Goal: Information Seeking & Learning: Learn about a topic

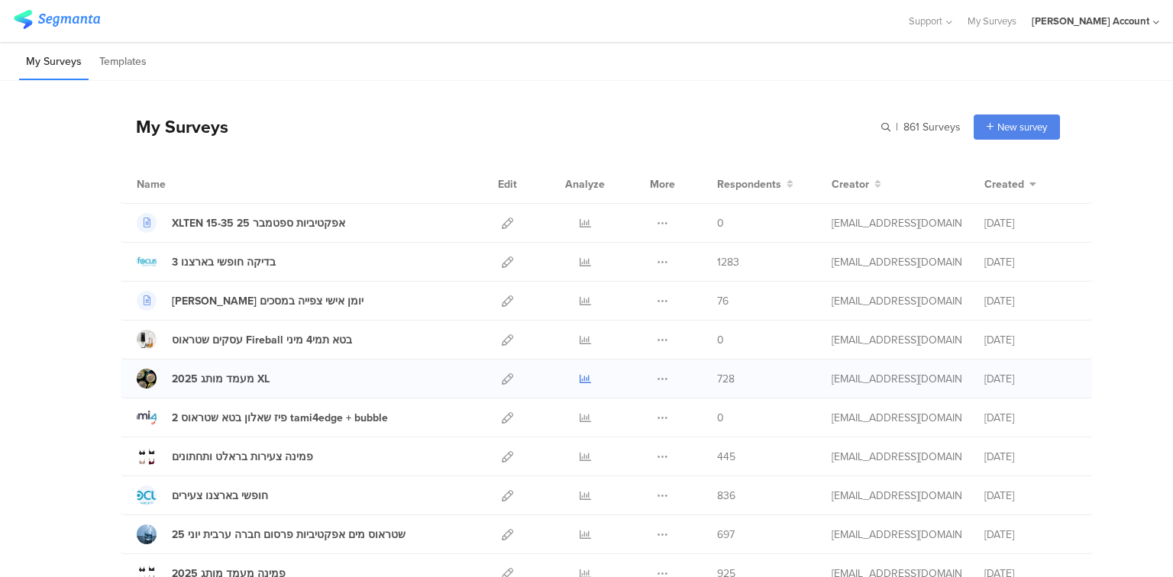
click at [580, 382] on icon at bounding box center [585, 378] width 11 height 11
click at [933, 131] on input "text" at bounding box center [854, 127] width 214 height 25
type input "עוגן"
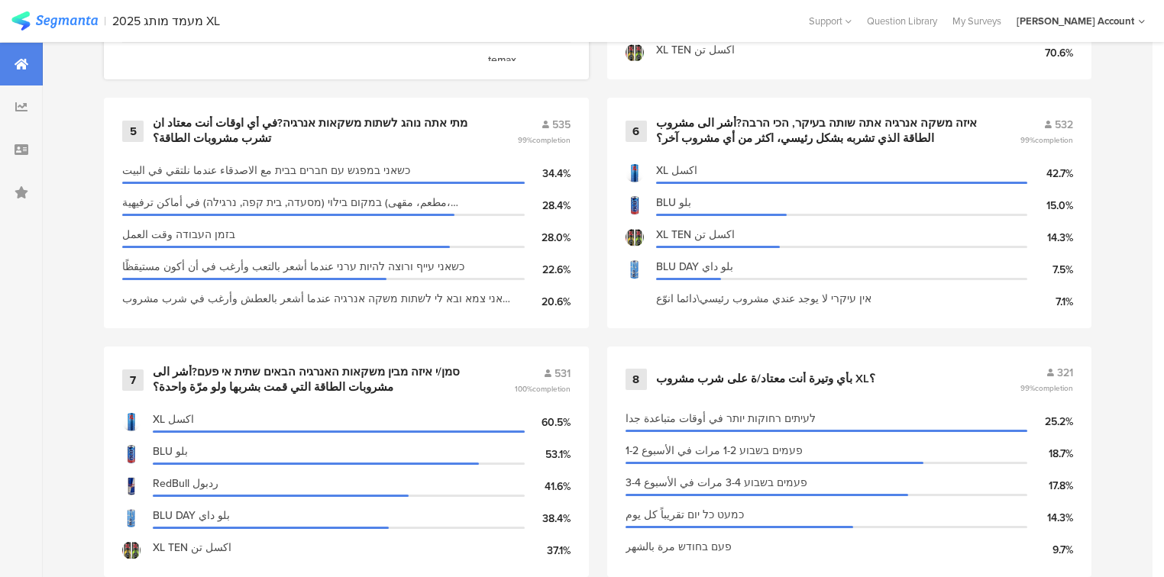
scroll to position [1283, 0]
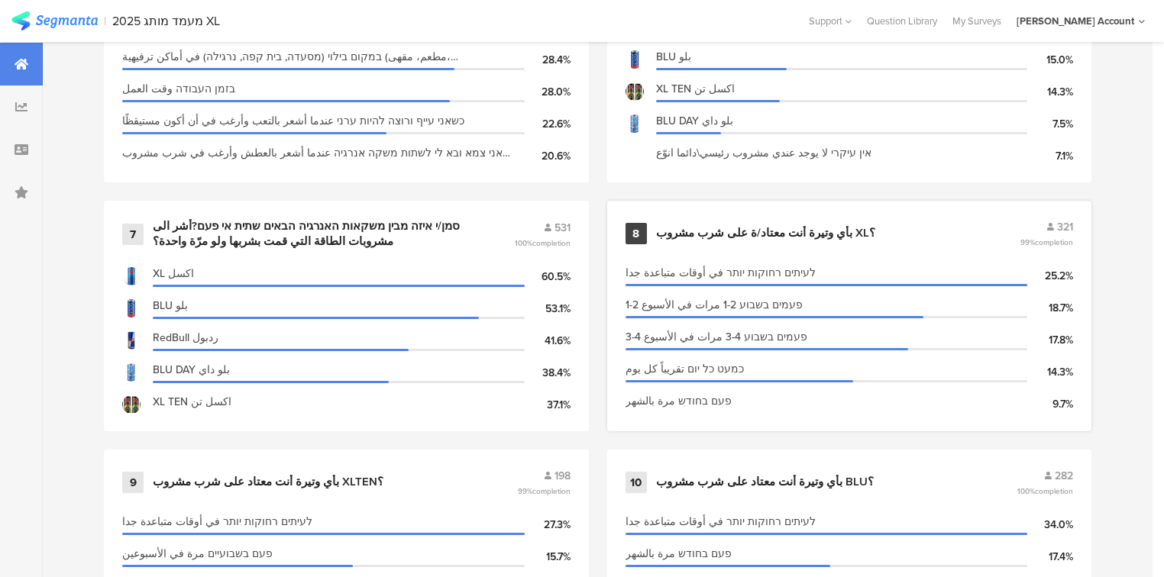
click at [697, 234] on div "بأي وتيرة أنت معتاد/ة على شرب مشروب XL؟" at bounding box center [765, 233] width 219 height 15
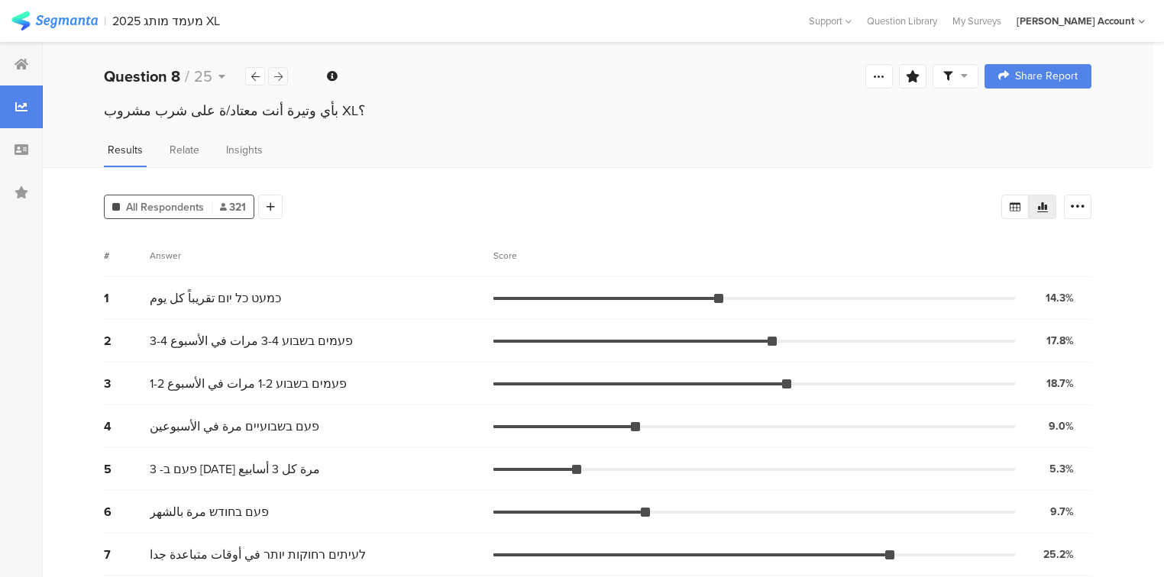
click at [281, 73] on icon at bounding box center [278, 77] width 8 height 10
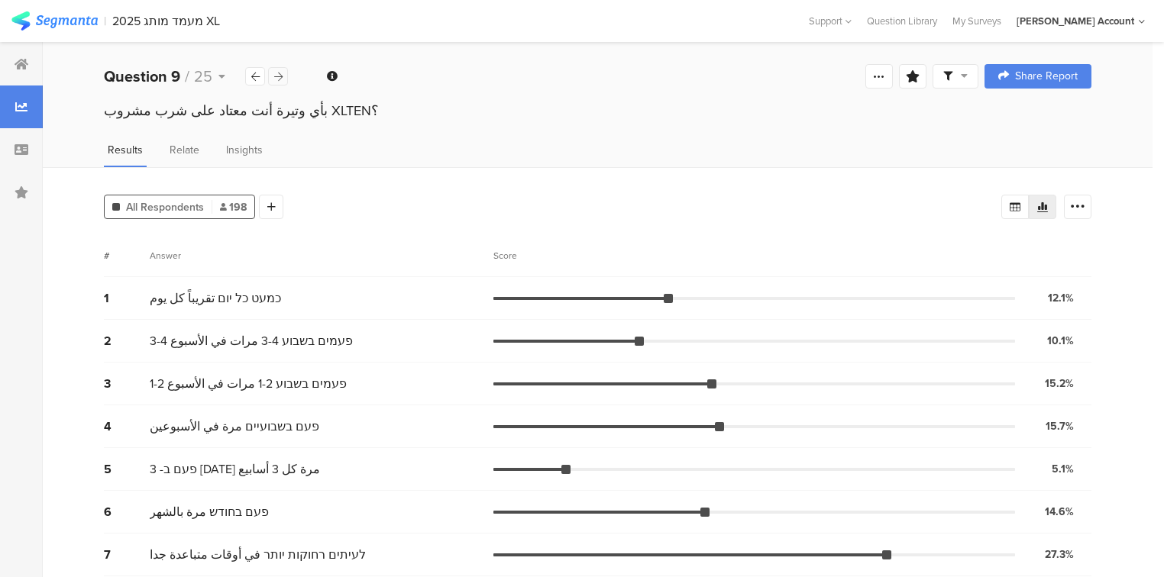
click at [281, 73] on icon at bounding box center [278, 77] width 8 height 10
click at [281, 76] on icon at bounding box center [278, 77] width 8 height 10
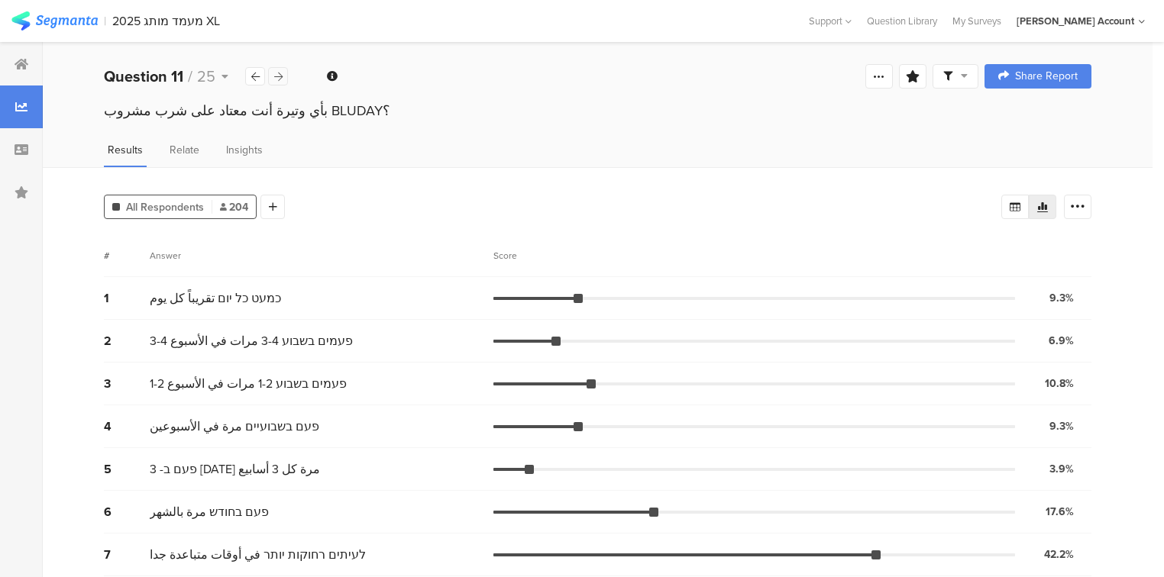
click at [281, 76] on icon at bounding box center [278, 77] width 8 height 10
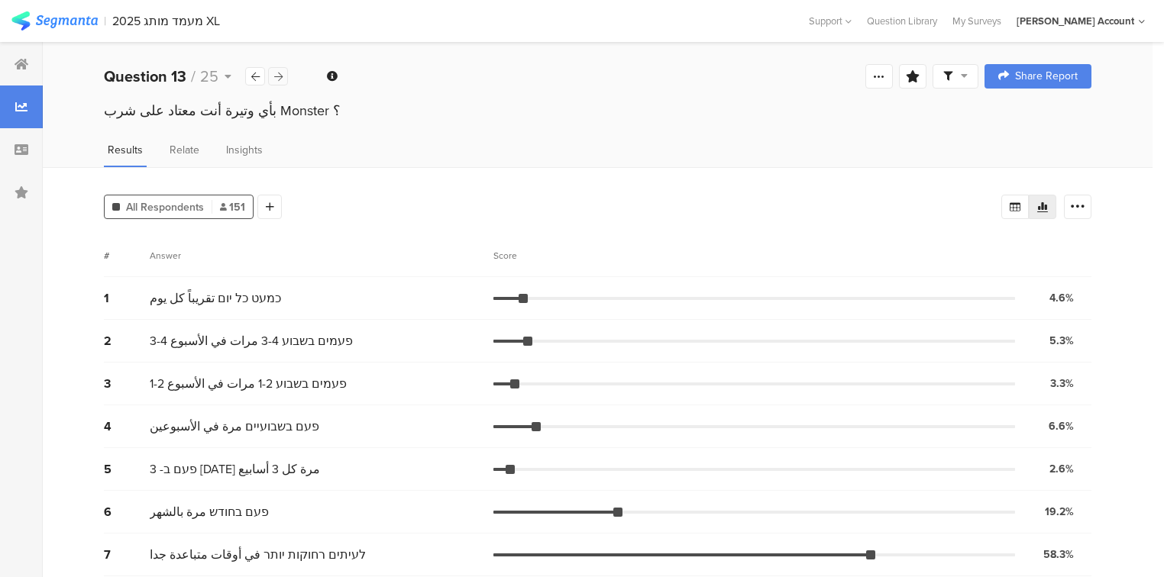
click at [281, 76] on icon at bounding box center [278, 77] width 8 height 10
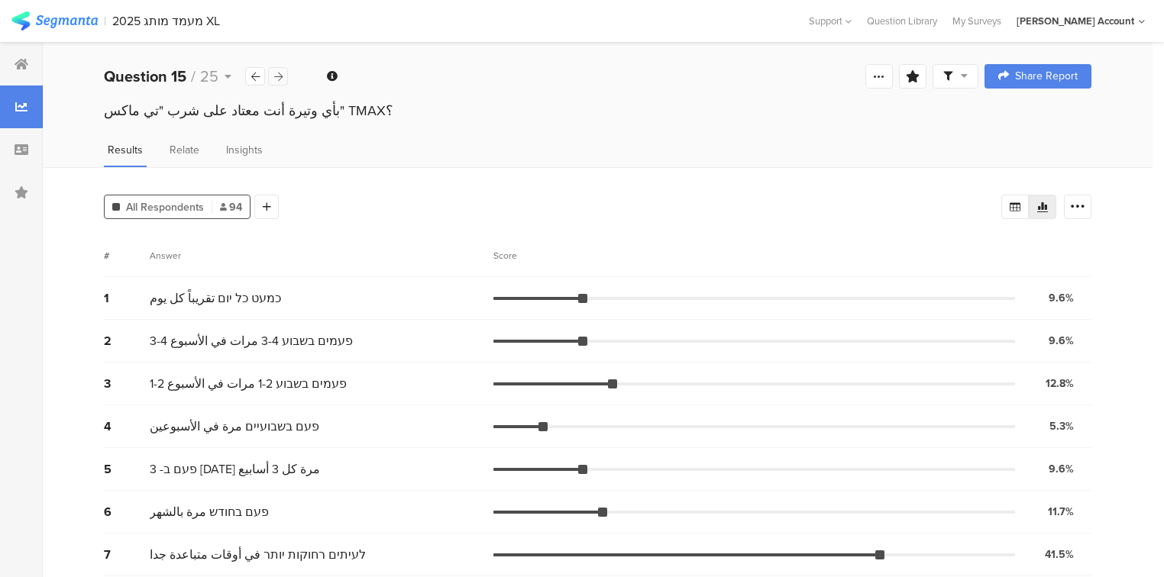
click at [281, 76] on icon at bounding box center [278, 77] width 8 height 10
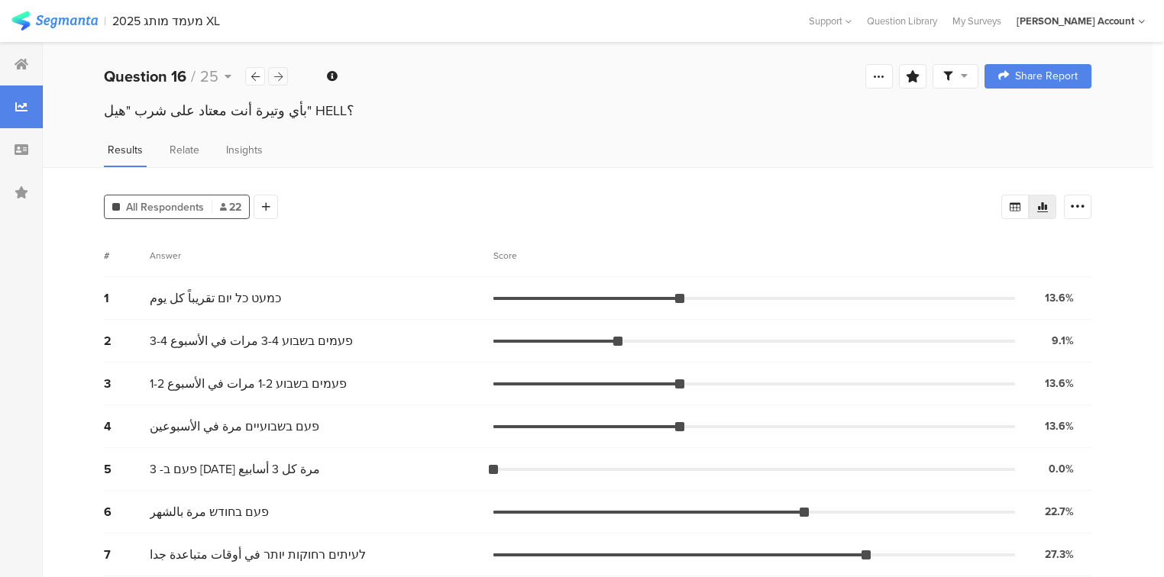
click at [281, 76] on icon at bounding box center [278, 77] width 8 height 10
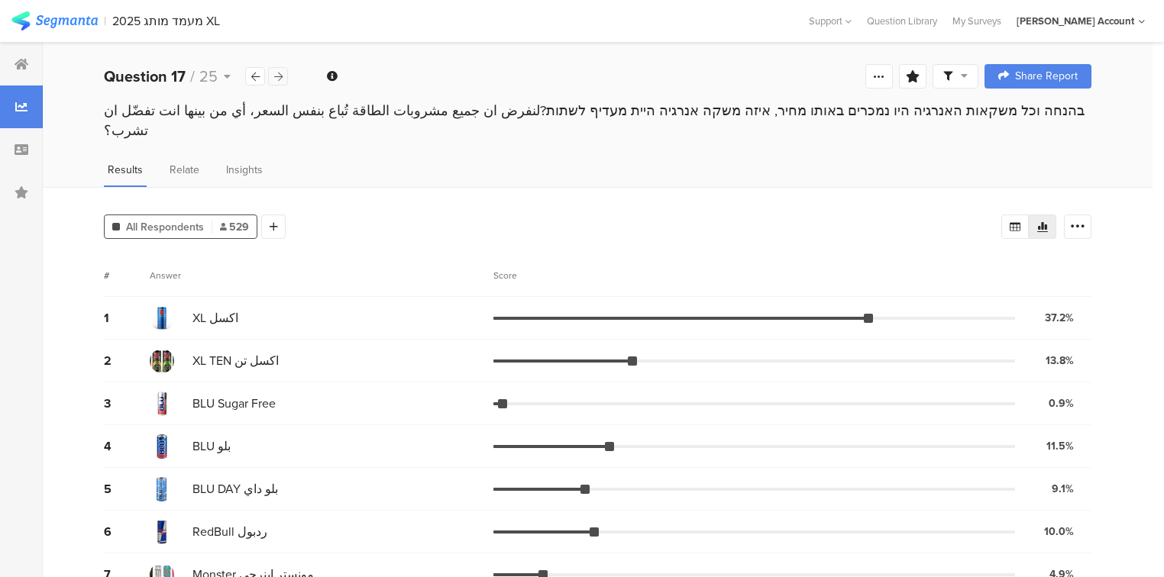
click at [281, 77] on icon at bounding box center [278, 77] width 8 height 10
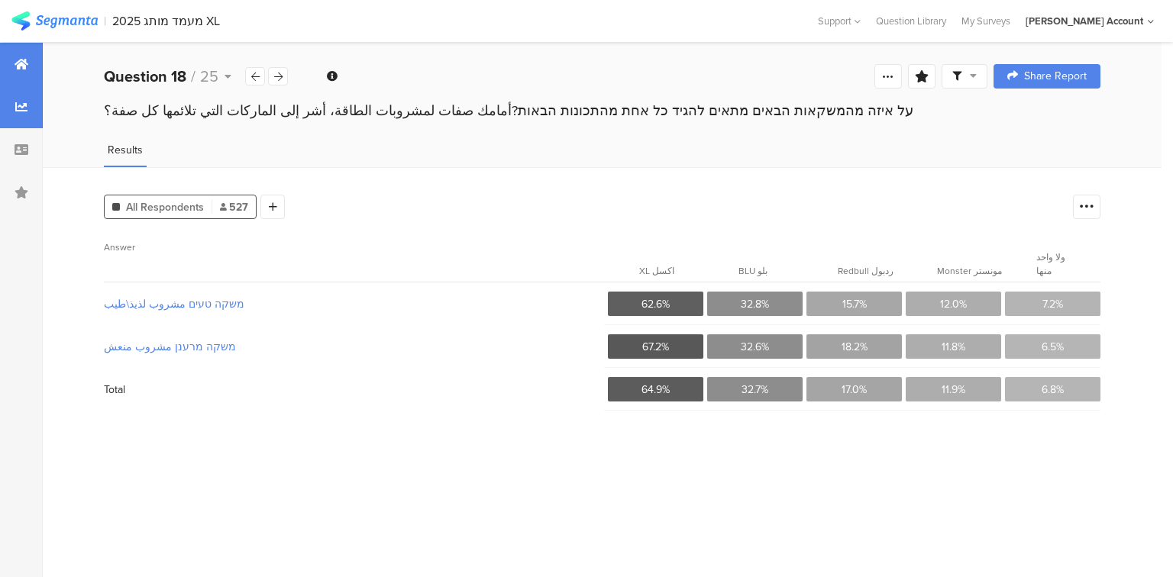
click at [18, 66] on icon at bounding box center [22, 64] width 14 height 12
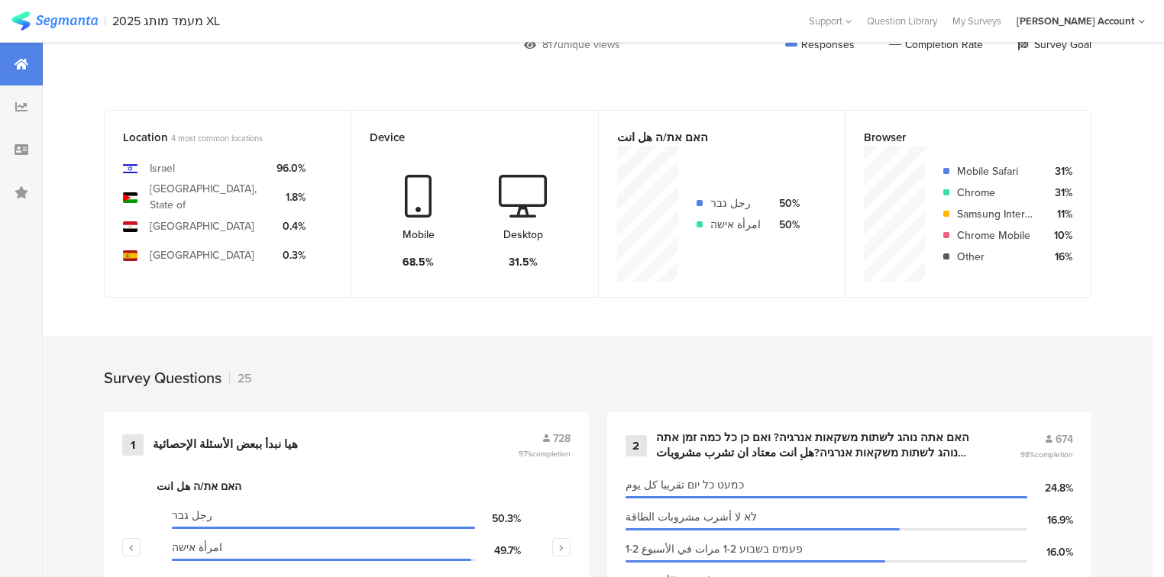
scroll to position [489, 0]
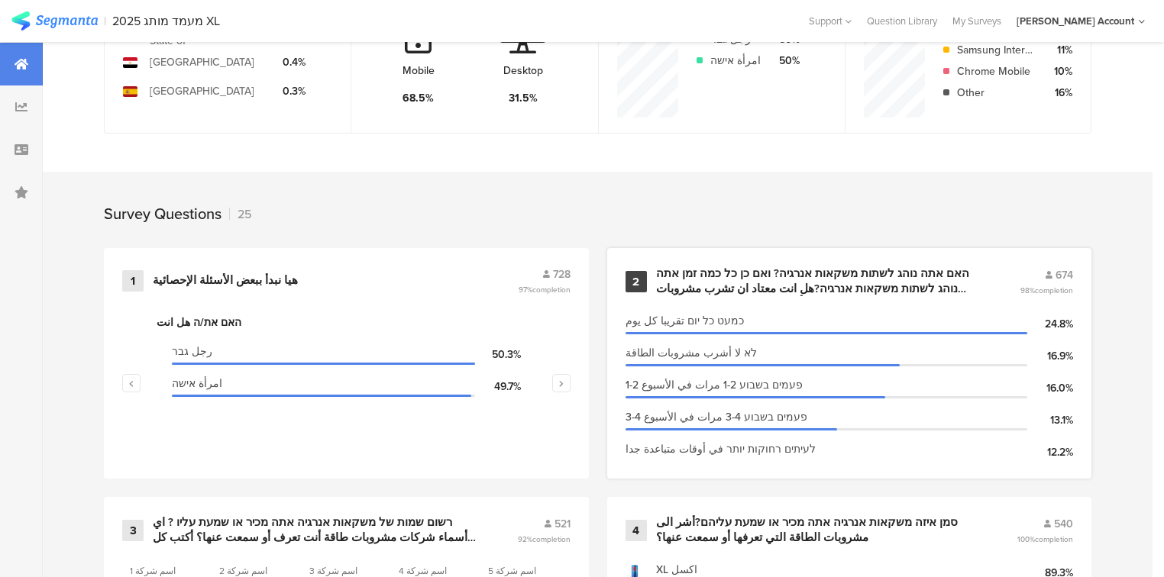
click at [745, 277] on div "האם אתה נוהג לשתות משקאות אנרגיה? ואם כן כל כמה זמן אתה נוהג לשתות משקאות אנרגי…" at bounding box center [820, 282] width 328 height 30
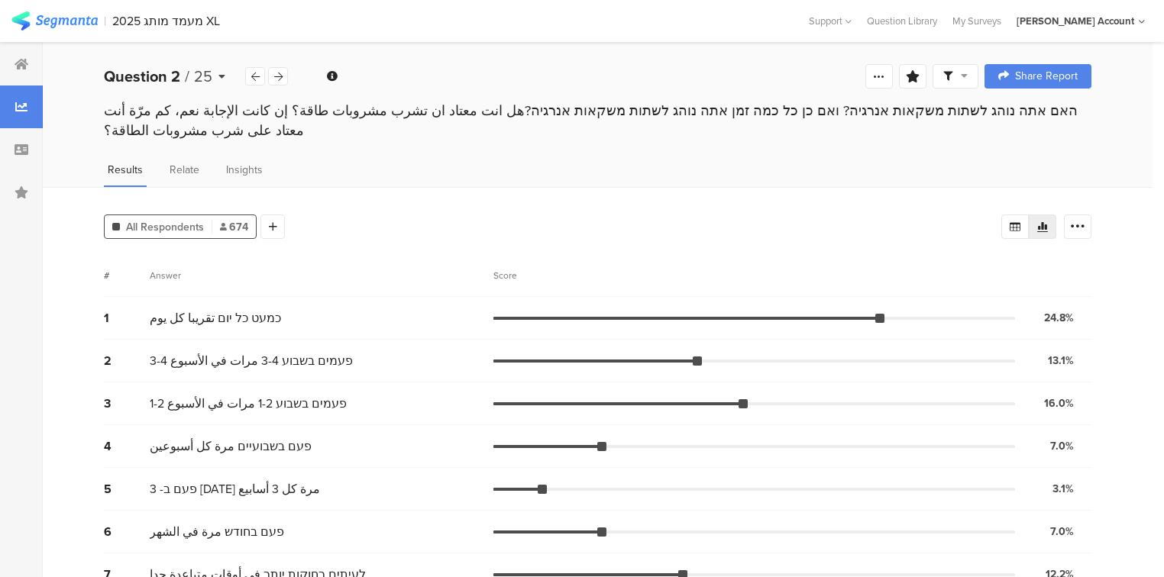
click at [198, 80] on span "25" at bounding box center [203, 76] width 18 height 23
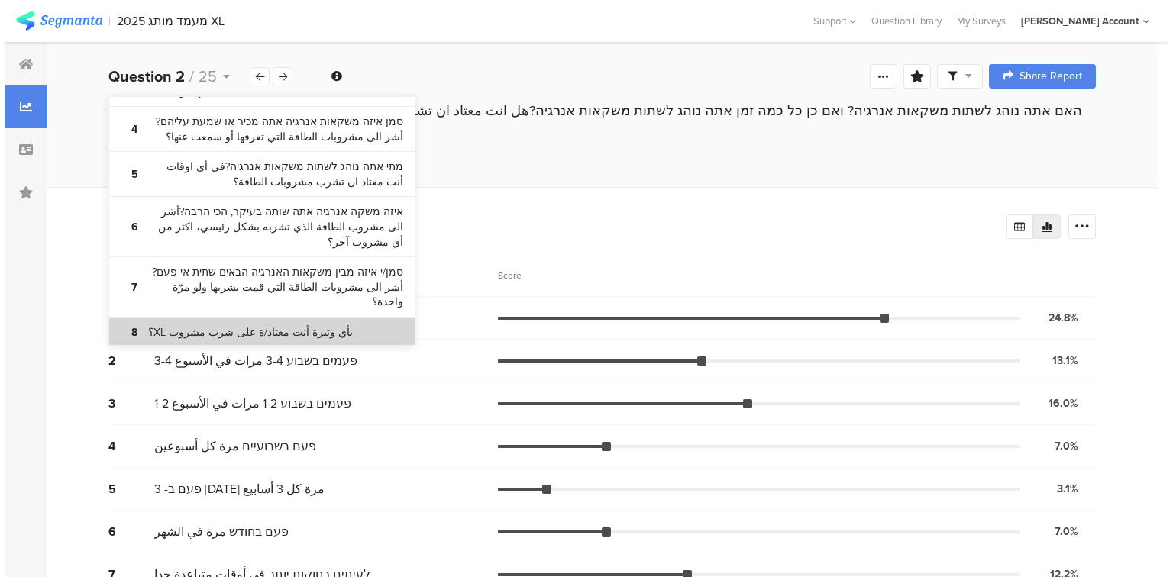
scroll to position [855, 0]
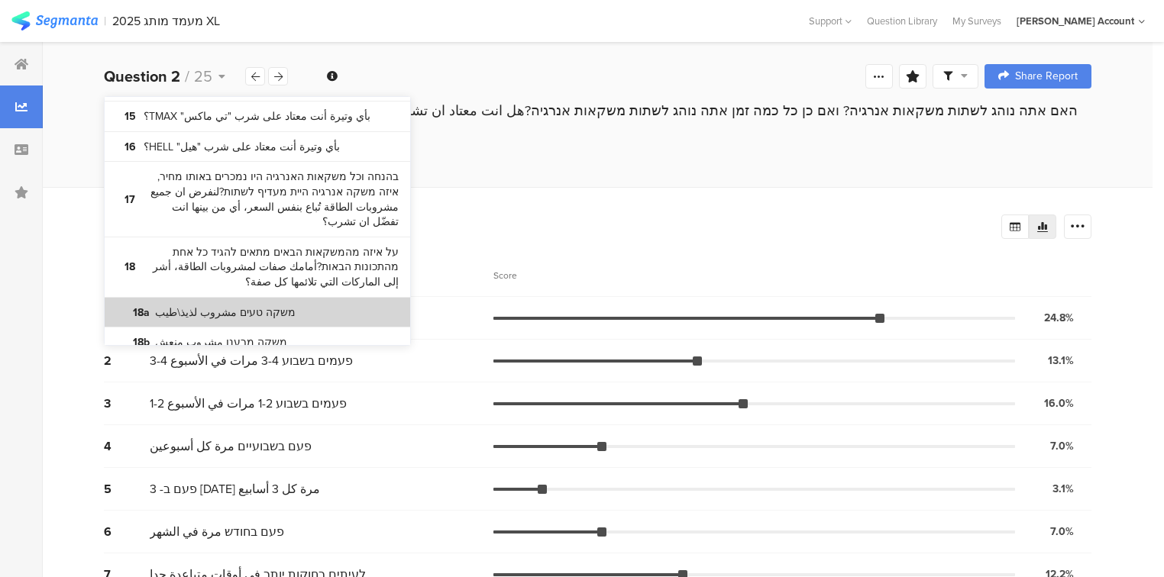
click at [349, 298] on section "18a משקה טעים مشروب لذيذ\طيب" at bounding box center [258, 313] width 306 height 31
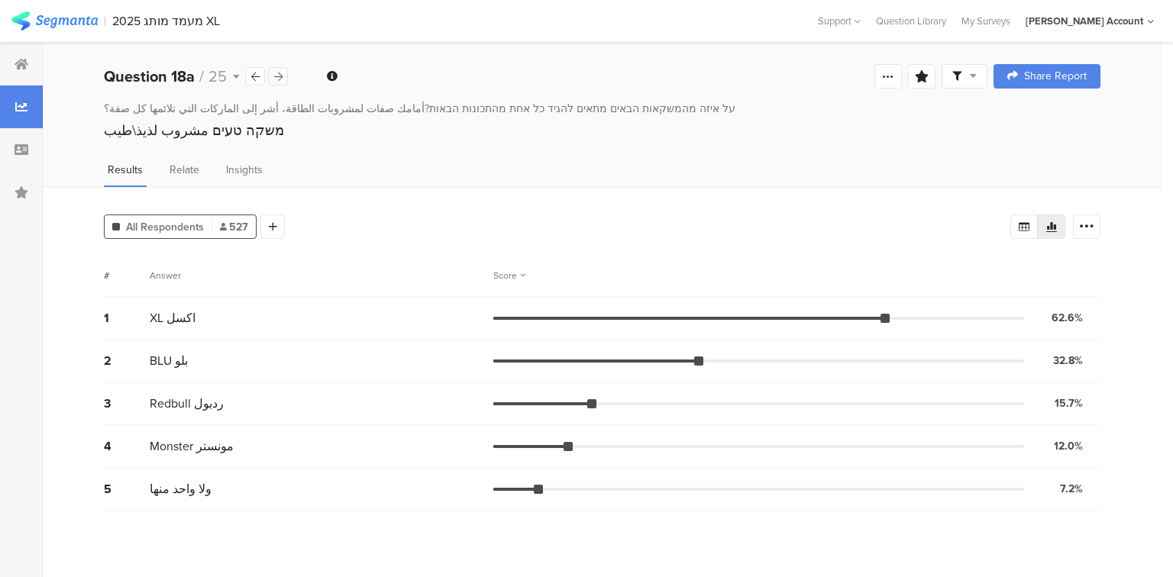
click at [280, 78] on icon at bounding box center [278, 77] width 8 height 10
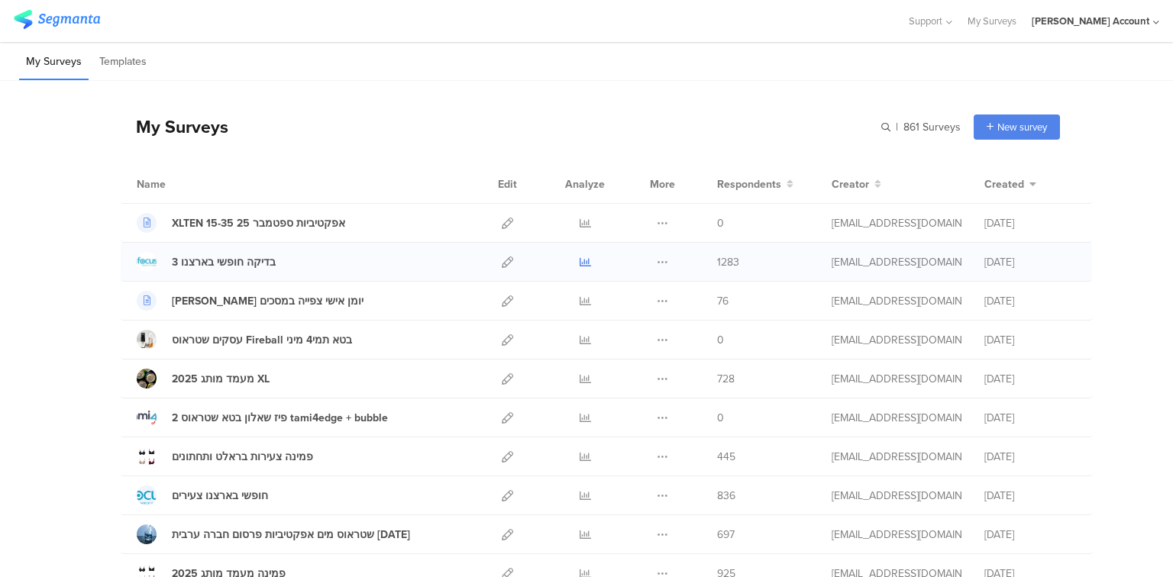
click at [580, 262] on icon at bounding box center [585, 262] width 11 height 11
click at [904, 133] on input "text" at bounding box center [854, 127] width 214 height 25
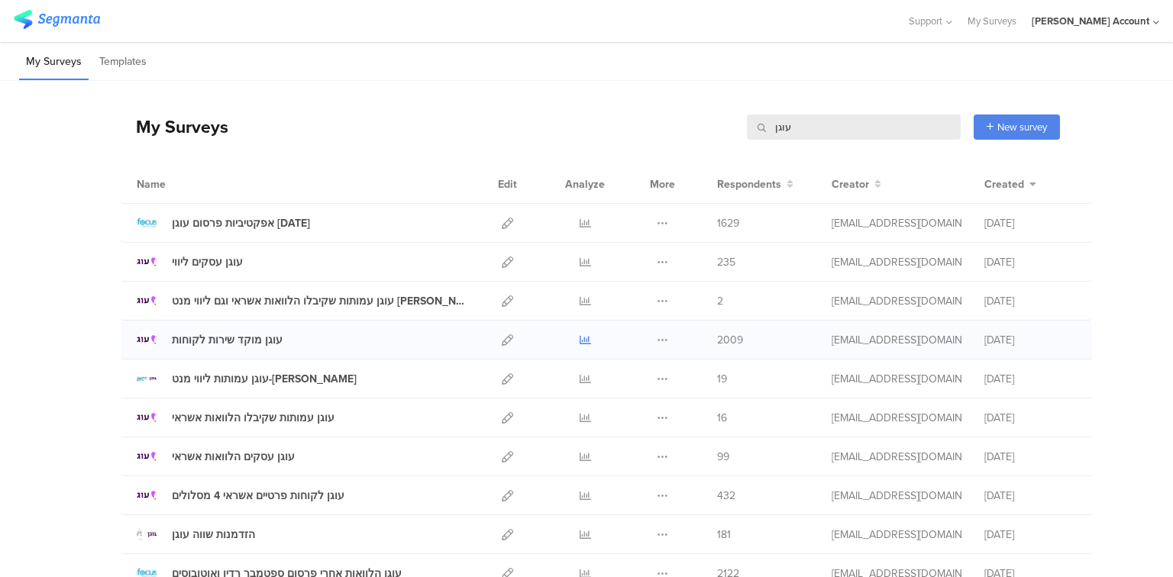
type input "עוגן"
click at [583, 347] on link at bounding box center [585, 340] width 11 height 38
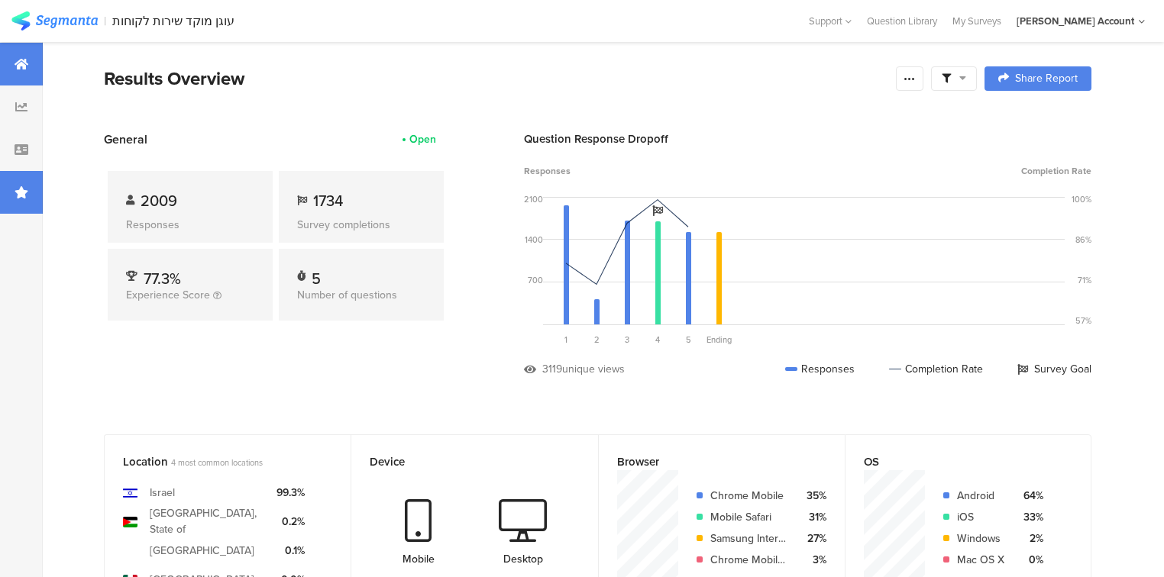
click at [33, 208] on div at bounding box center [21, 192] width 43 height 43
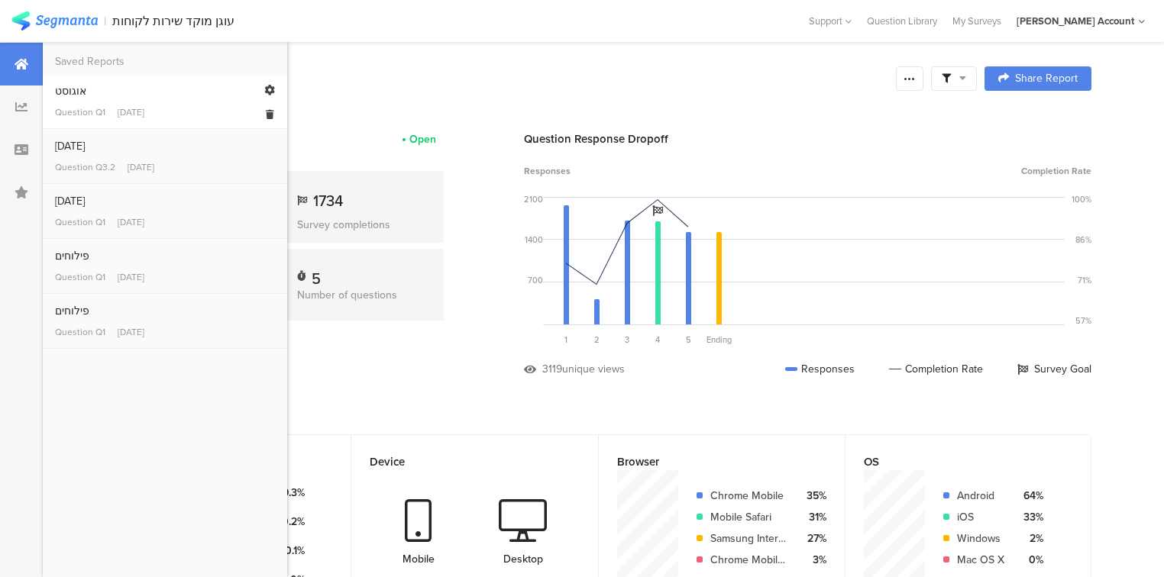
click at [70, 95] on div "אוגוסט" at bounding box center [165, 91] width 220 height 16
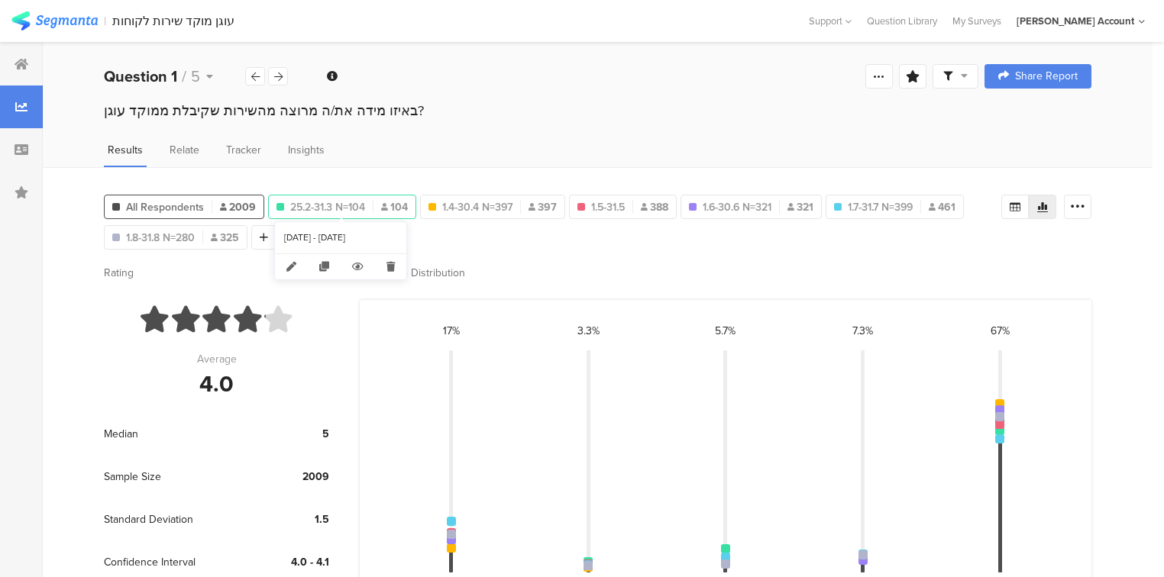
click at [335, 202] on span "25.2-31.3 N=104" at bounding box center [327, 207] width 75 height 16
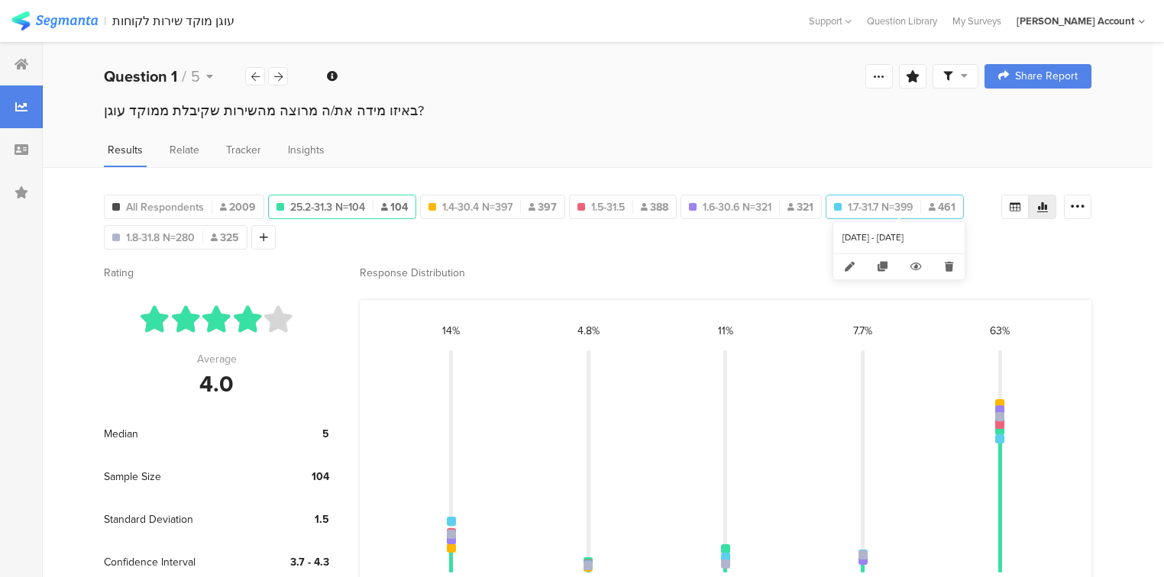
click at [876, 204] on span "1.7-31.7 N=399" at bounding box center [880, 207] width 65 height 16
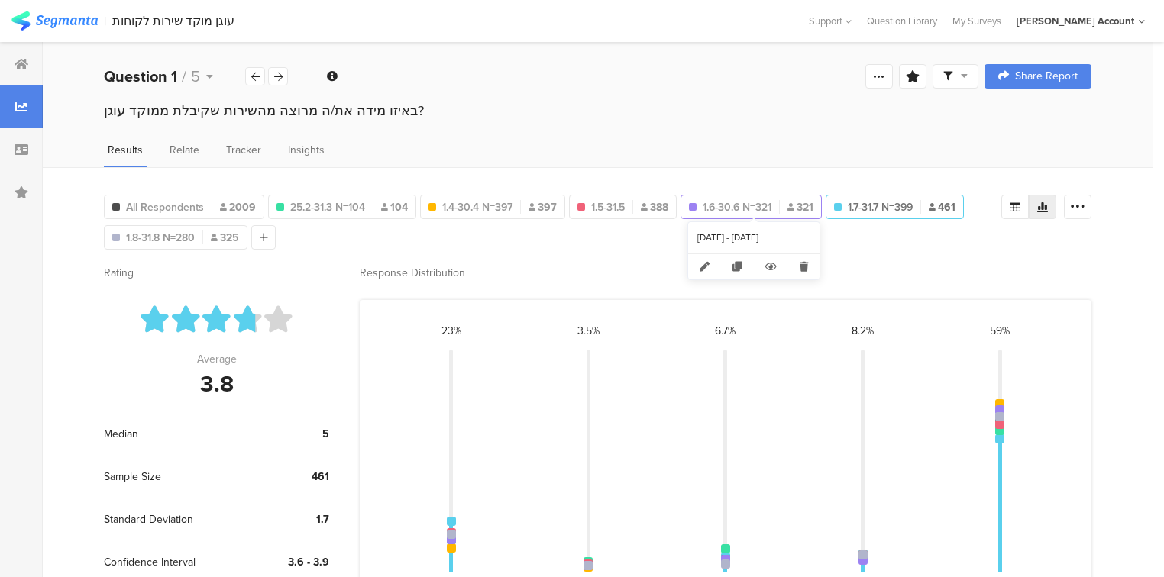
click at [781, 208] on div "1.6-30.6 N=321 321" at bounding box center [751, 207] width 140 height 16
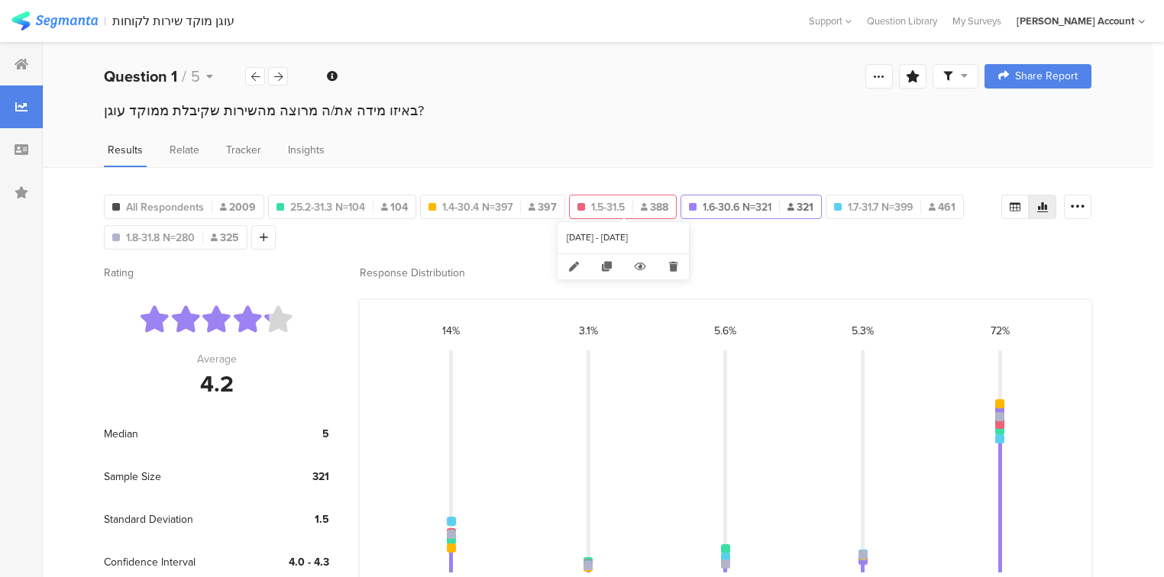
click at [593, 207] on span "1.5-31.5" at bounding box center [608, 207] width 34 height 16
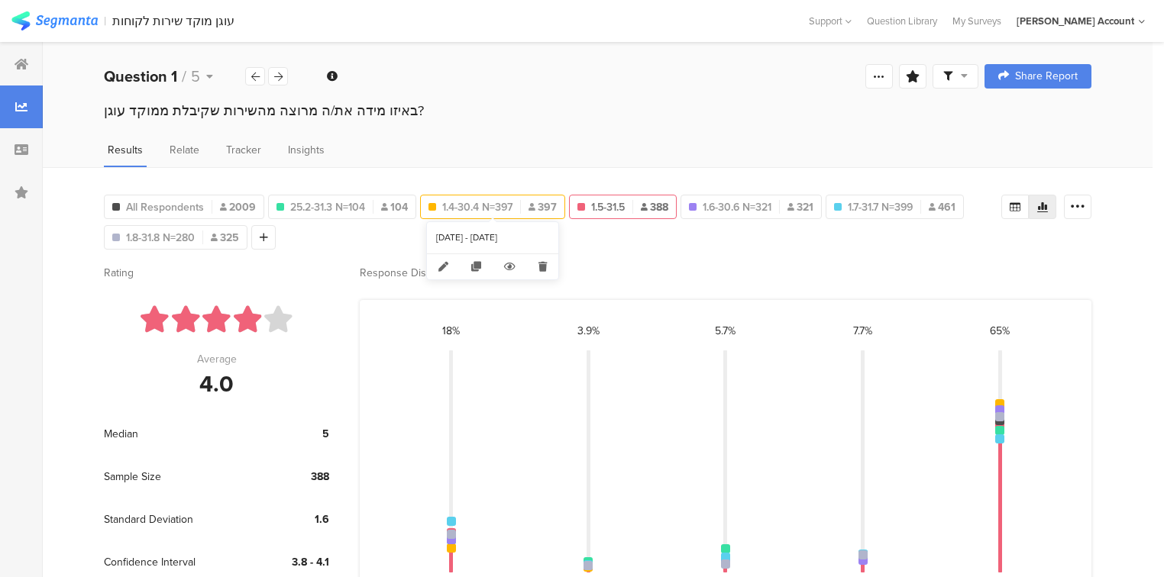
click at [487, 209] on span "1.4-30.4 N=397" at bounding box center [477, 207] width 70 height 16
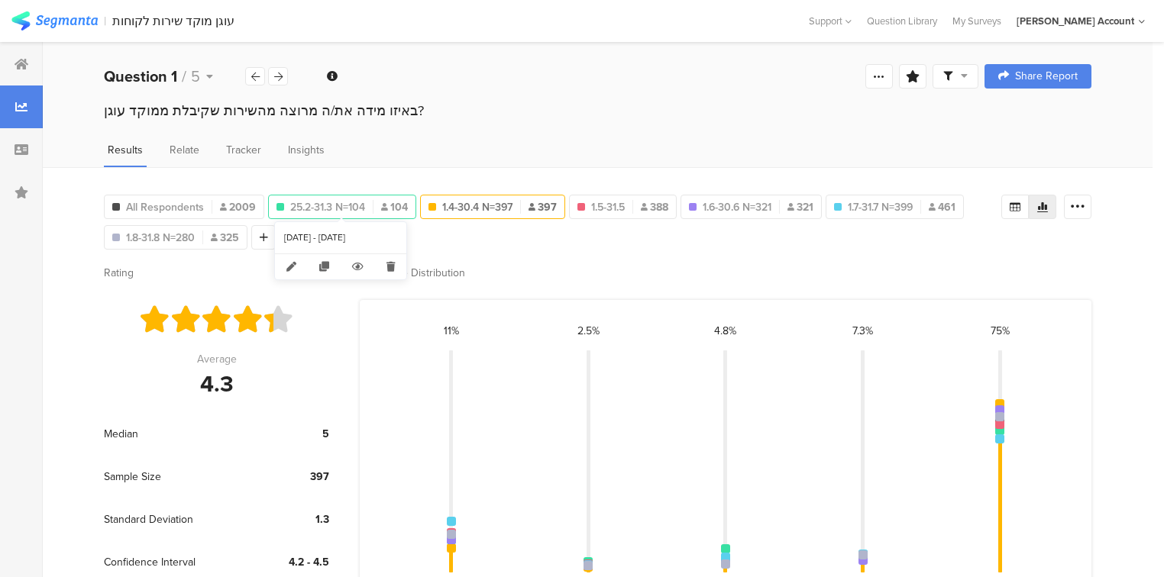
click at [293, 202] on span "25.2-31.3 N=104" at bounding box center [327, 207] width 75 height 16
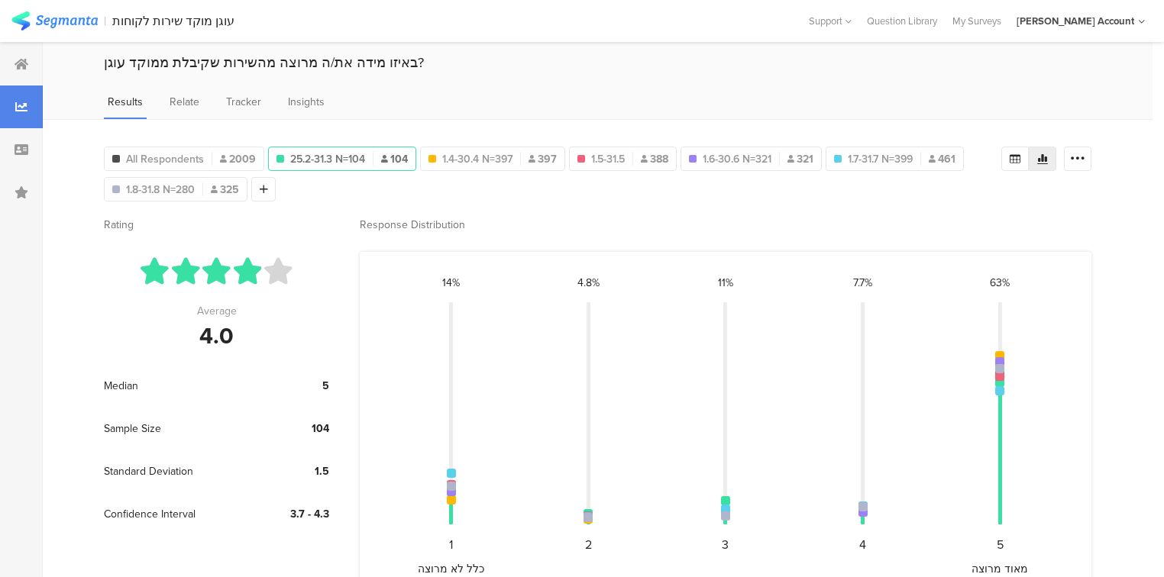
scroll to position [98, 0]
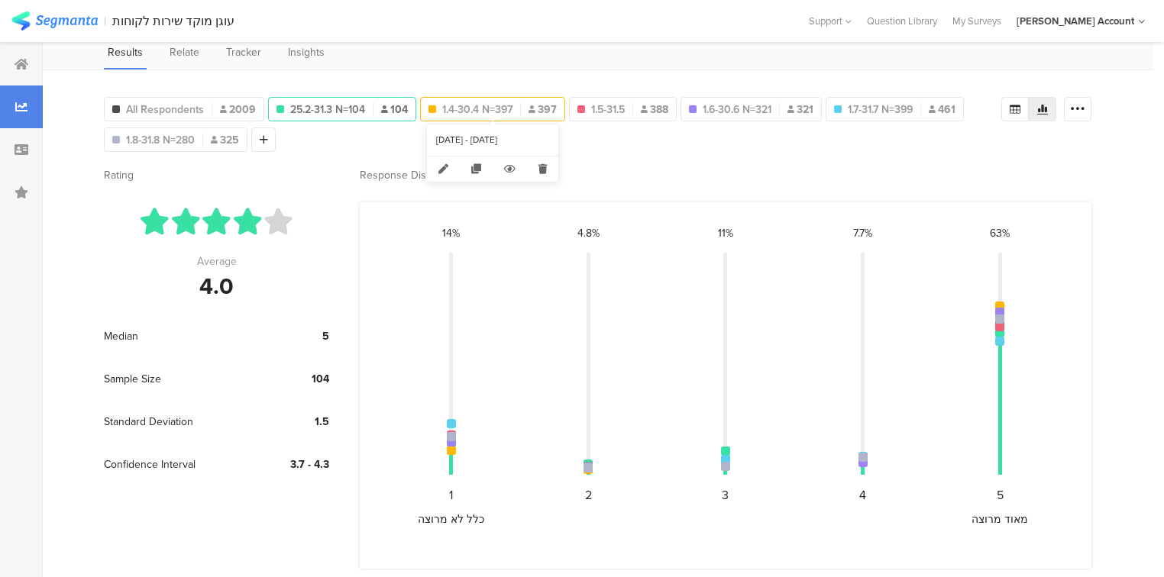
click at [519, 102] on div "1.4-30.4 N=397 397" at bounding box center [493, 110] width 144 height 16
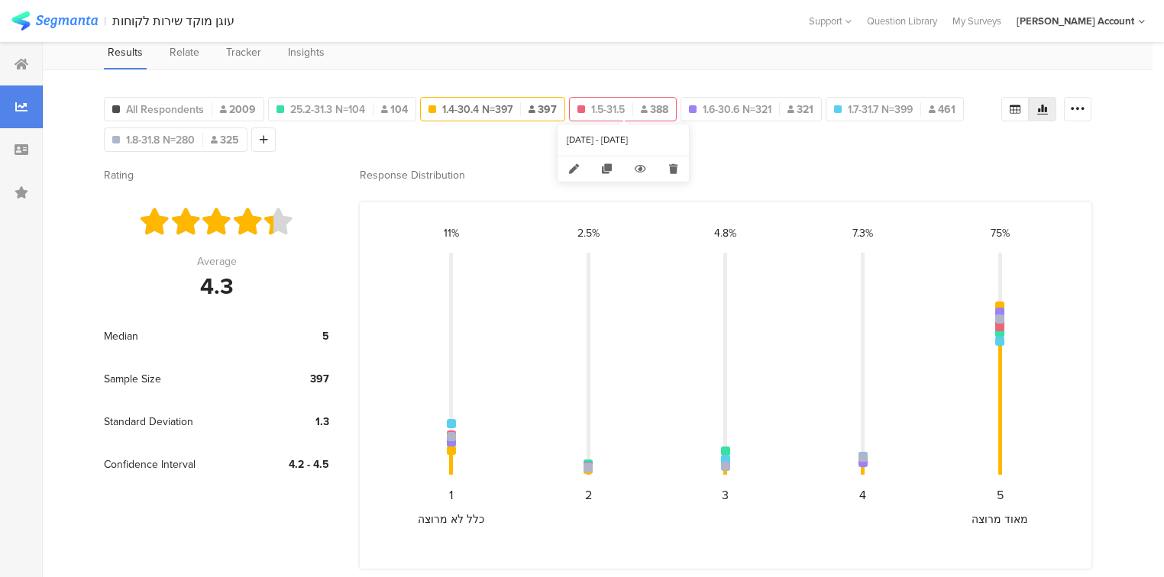
click at [626, 102] on div "1.5-31.5 388" at bounding box center [623, 110] width 106 height 16
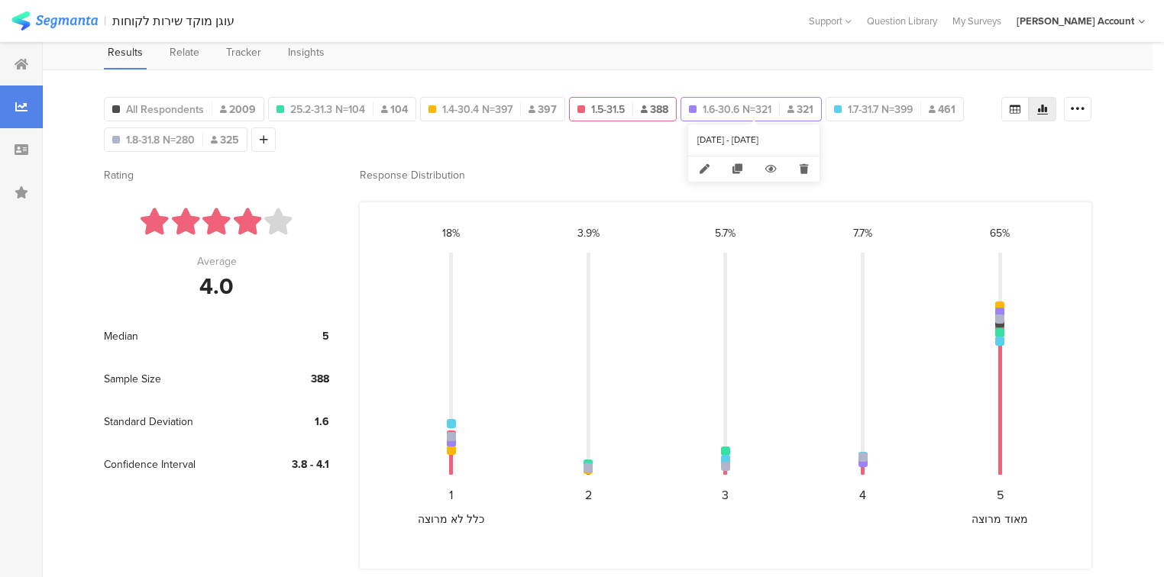
click at [736, 111] on span "1.6-30.6 N=321" at bounding box center [737, 110] width 69 height 16
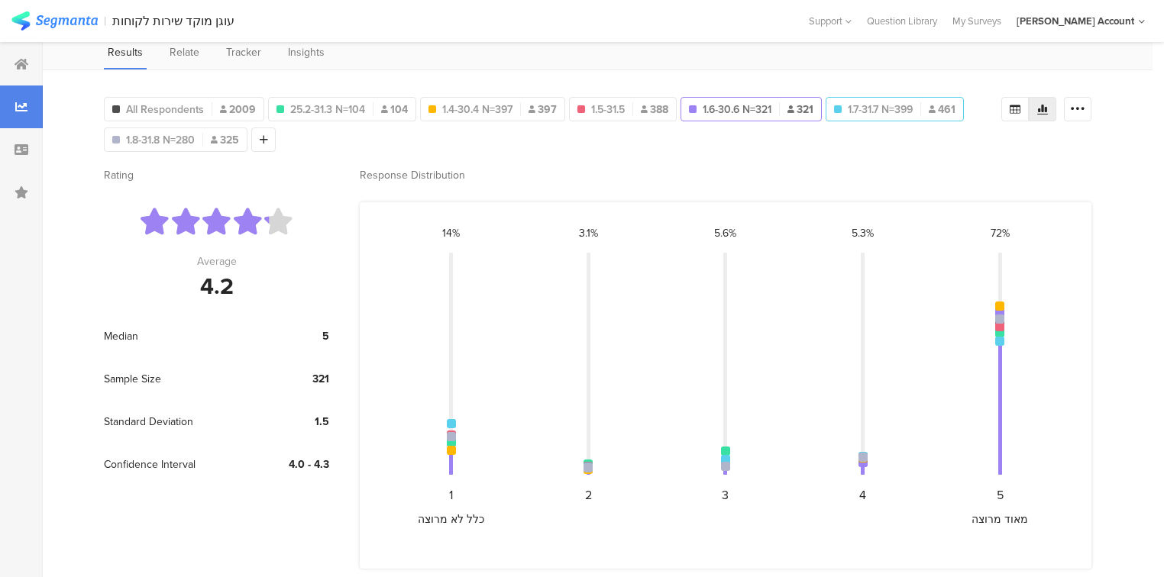
click at [879, 115] on div "1.7-31.7 N=399 461" at bounding box center [895, 109] width 138 height 24
click at [852, 107] on span "1.7-31.7 N=399" at bounding box center [880, 110] width 65 height 16
click at [175, 139] on span "1.8-31.8 N=280" at bounding box center [160, 140] width 69 height 16
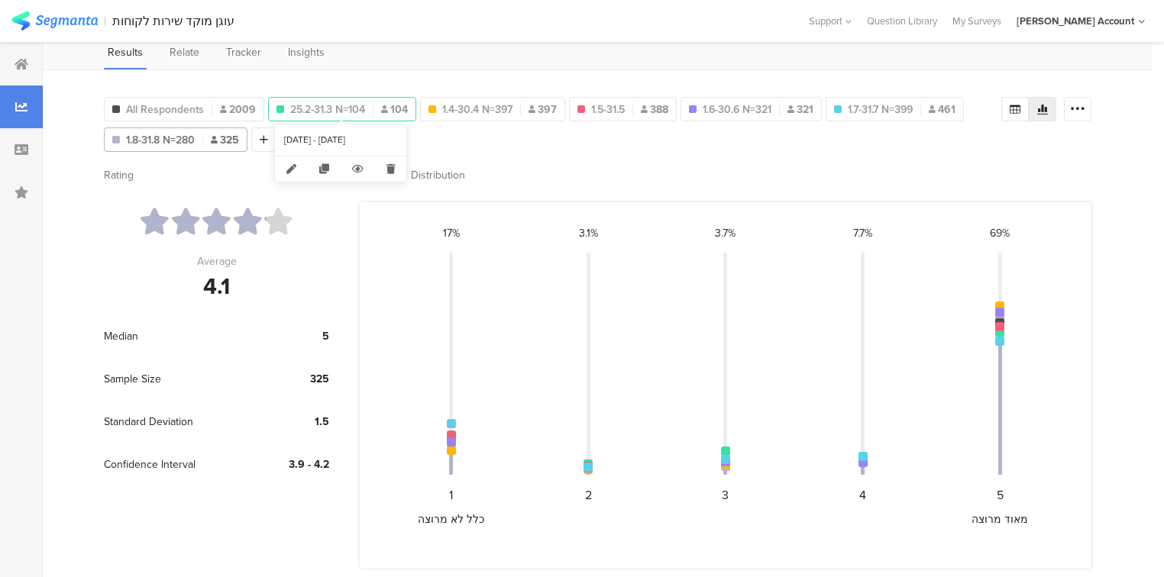
click at [325, 105] on span "25.2-31.3 N=104" at bounding box center [327, 110] width 75 height 16
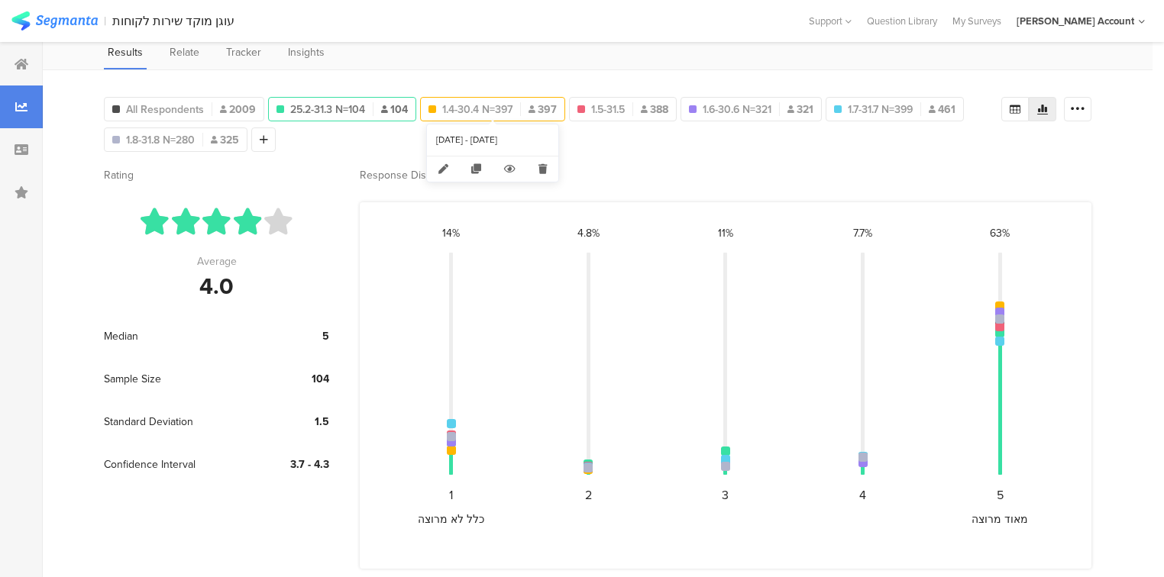
click at [458, 102] on span "1.4-30.4 N=397" at bounding box center [477, 110] width 70 height 16
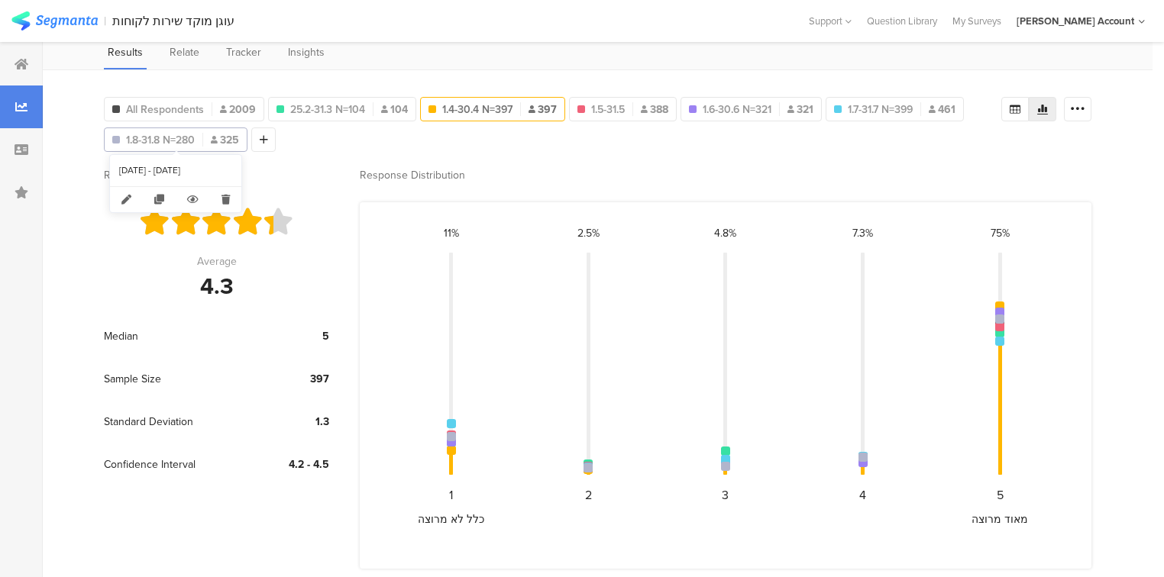
click at [208, 137] on div "1.8-31.8 N=280 325" at bounding box center [176, 140] width 142 height 16
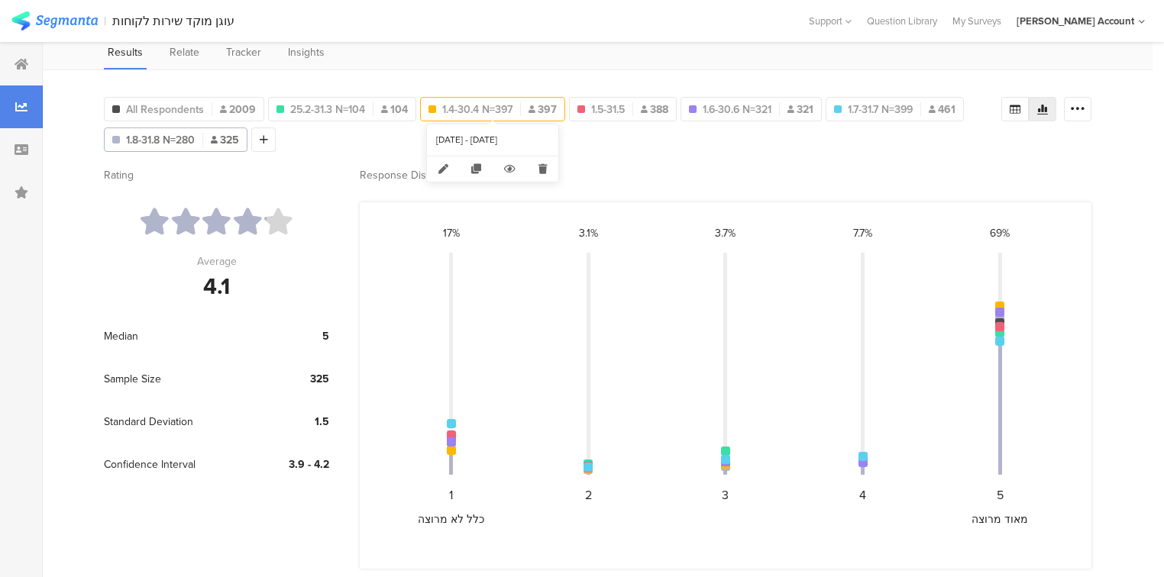
click at [477, 107] on span "1.4-30.4 N=397" at bounding box center [477, 110] width 70 height 16
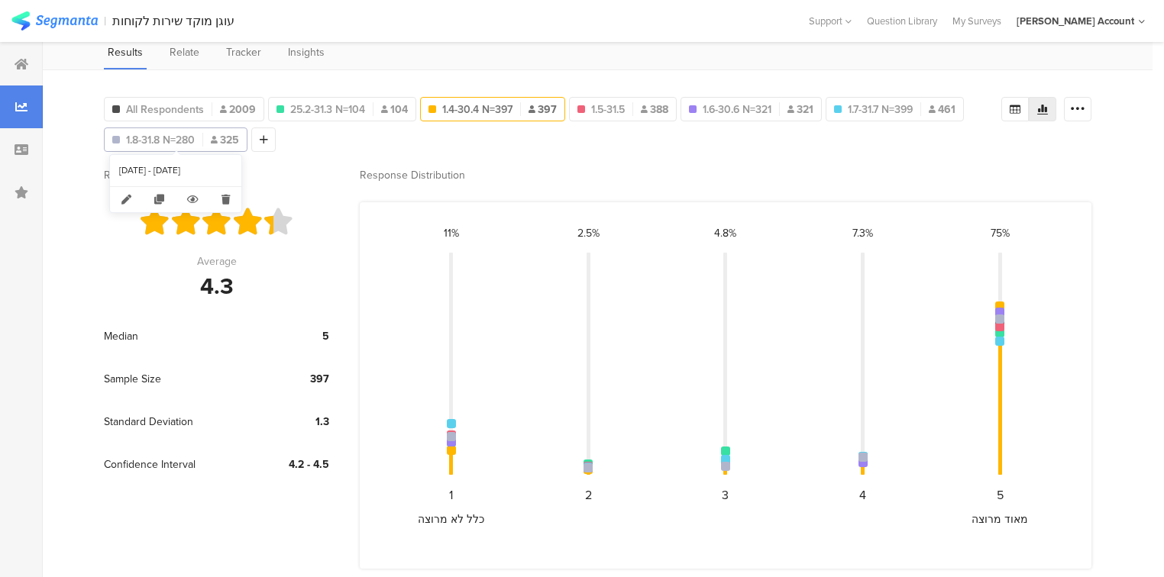
click at [178, 139] on span "1.8-31.8 N=280" at bounding box center [160, 140] width 69 height 16
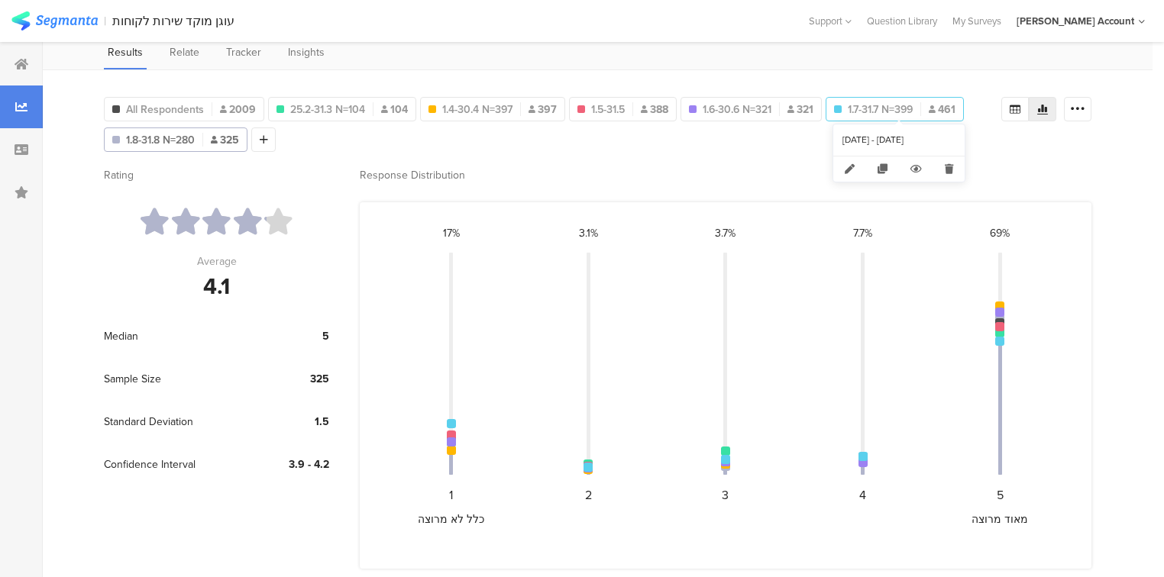
click at [869, 108] on span "1.7-31.7 N=399" at bounding box center [880, 110] width 65 height 16
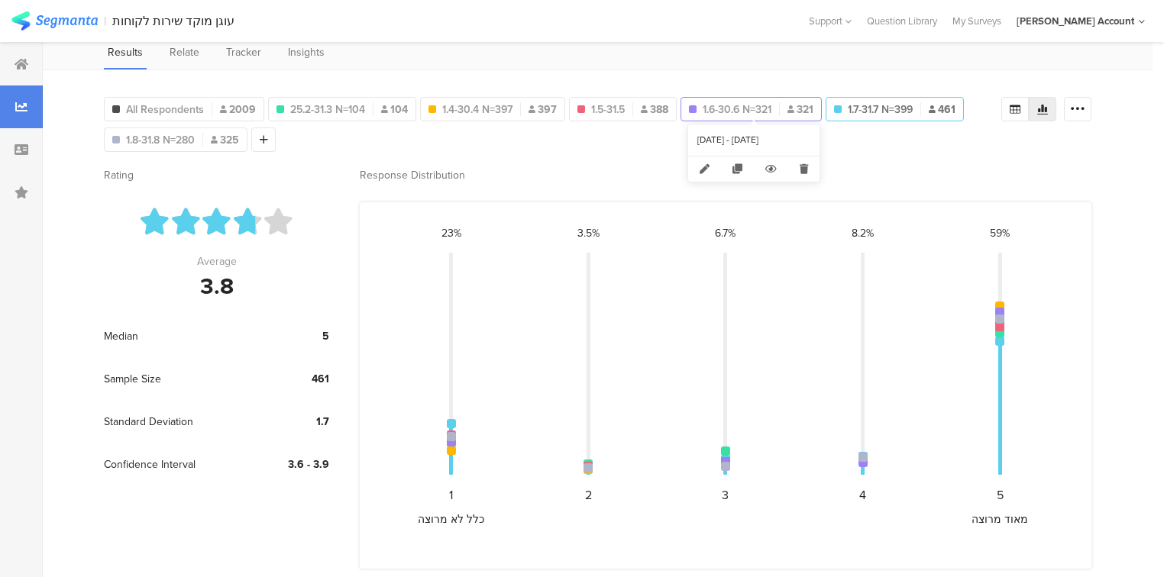
click at [771, 112] on span "1.6-30.6 N=321" at bounding box center [737, 110] width 69 height 16
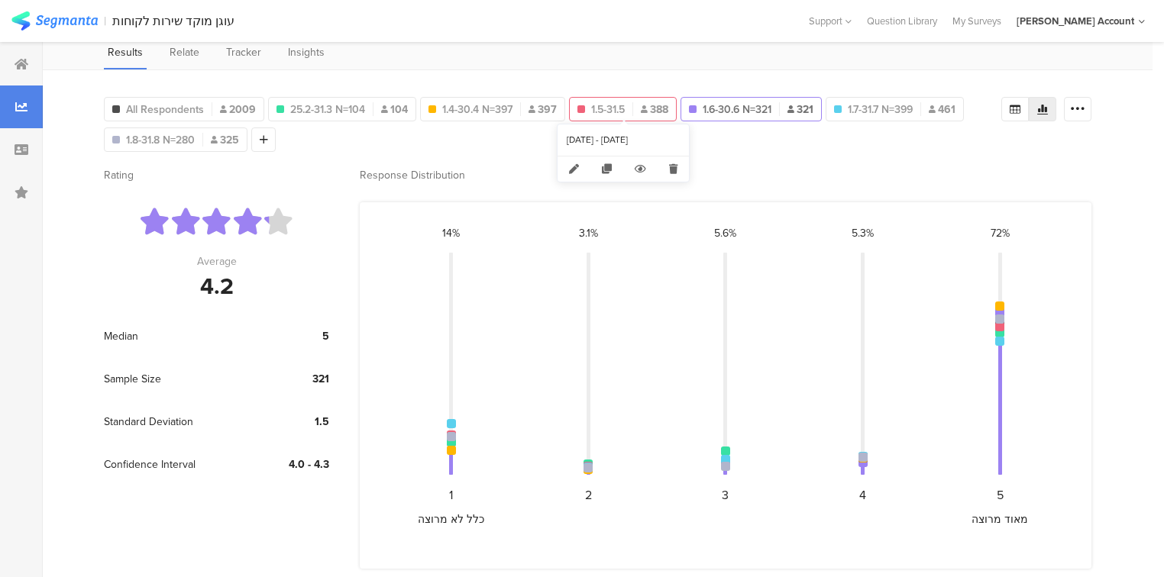
click at [609, 112] on span "1.5-31.5" at bounding box center [608, 110] width 34 height 16
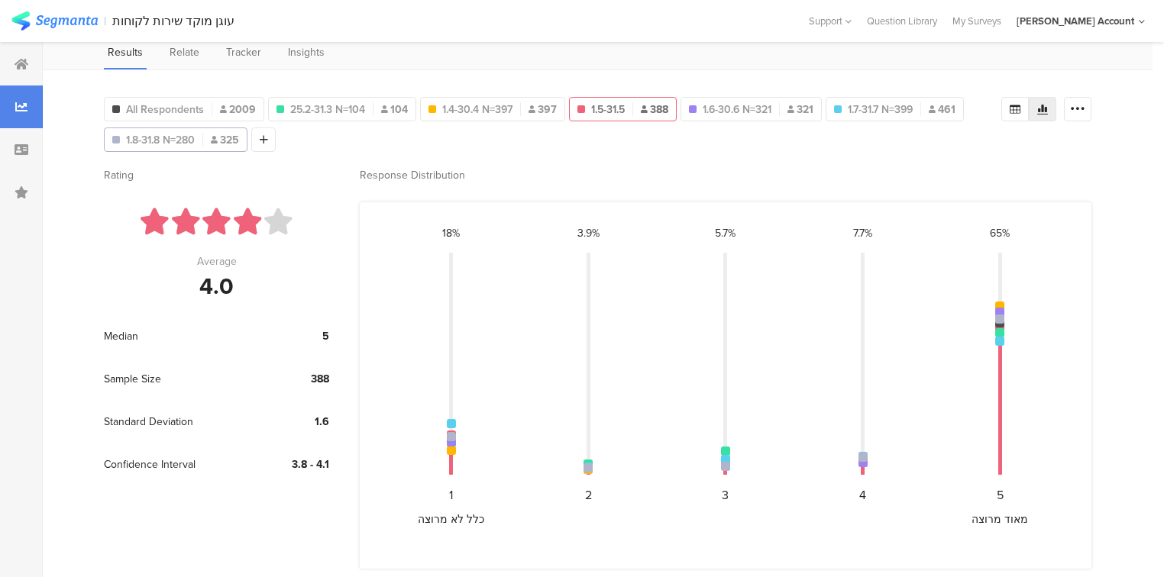
click at [145, 141] on span "1.8-31.8 N=280" at bounding box center [160, 140] width 69 height 16
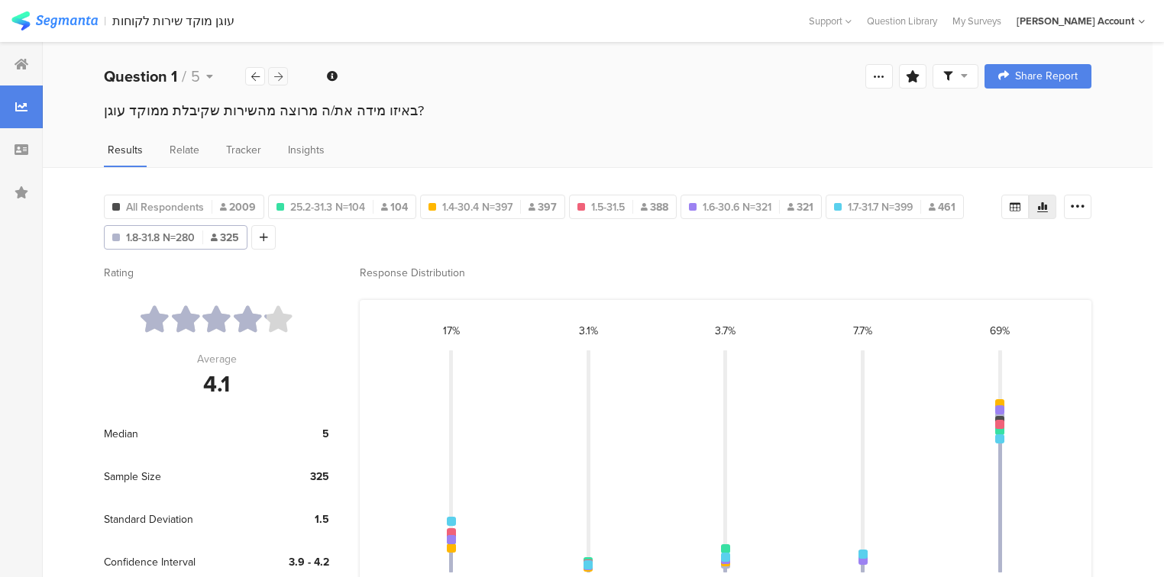
click at [279, 76] on icon at bounding box center [278, 77] width 8 height 10
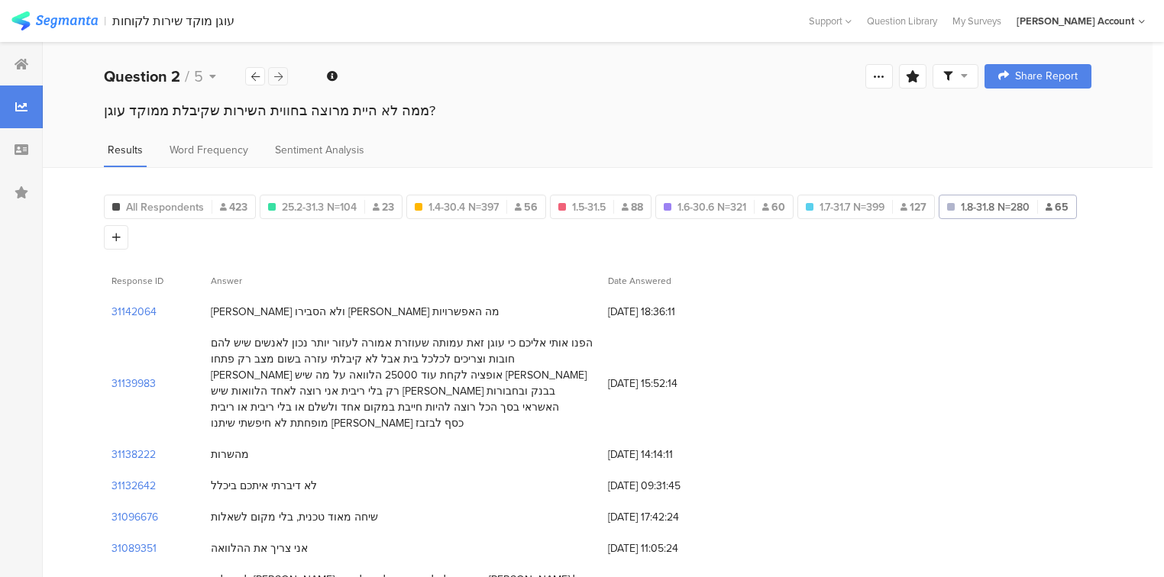
click at [279, 76] on icon at bounding box center [278, 77] width 8 height 10
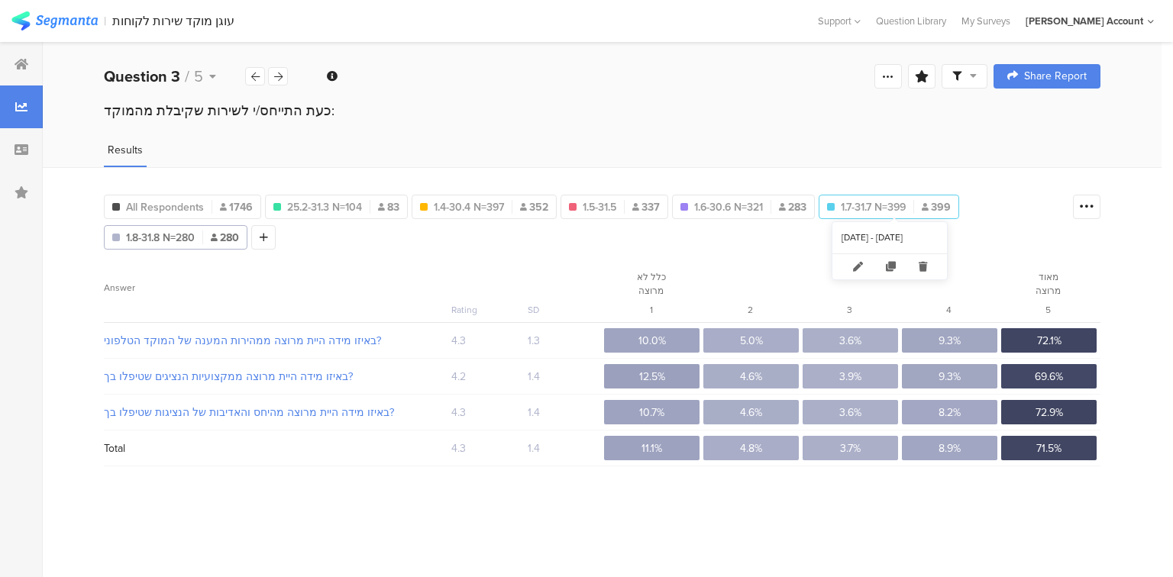
click at [884, 206] on span "1.7-31.7 N=399" at bounding box center [873, 207] width 65 height 16
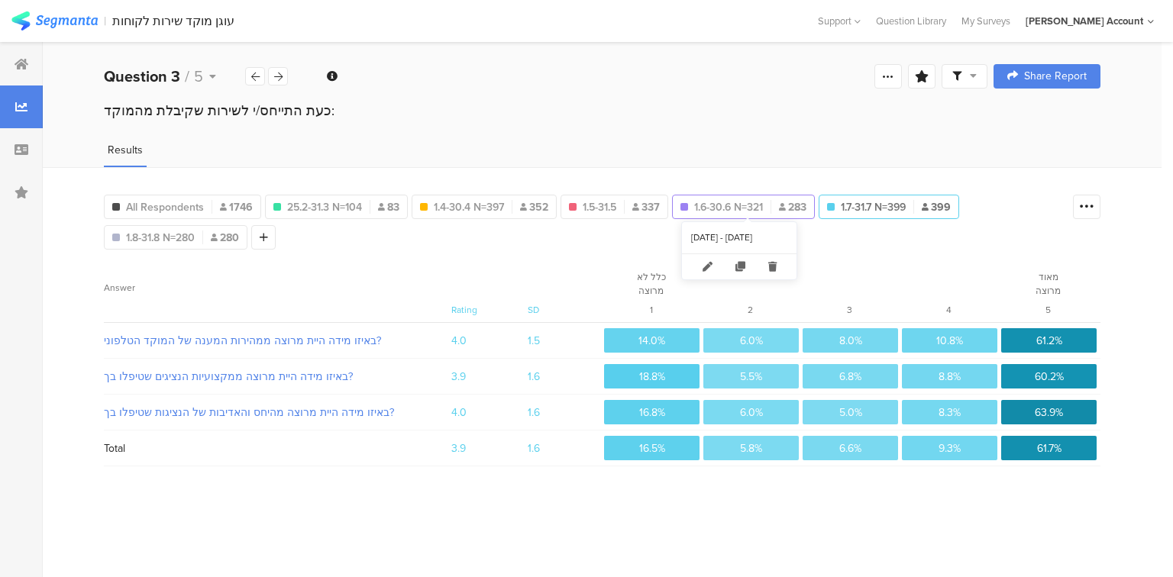
click at [746, 201] on span "1.6-30.6 N=321" at bounding box center [728, 207] width 69 height 16
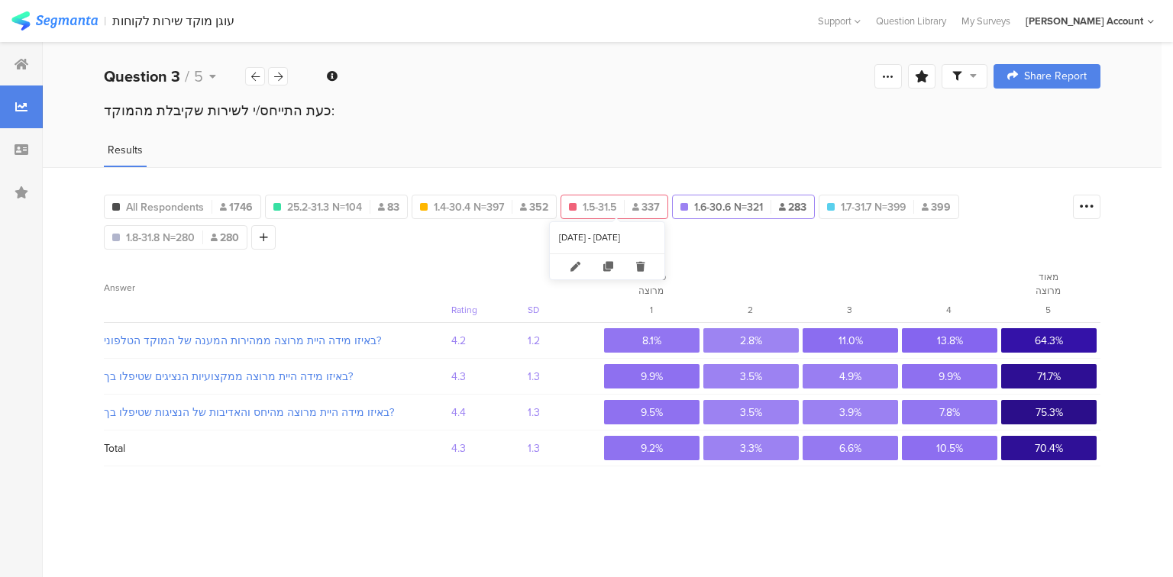
click at [600, 202] on span "1.5-31.5" at bounding box center [600, 207] width 34 height 16
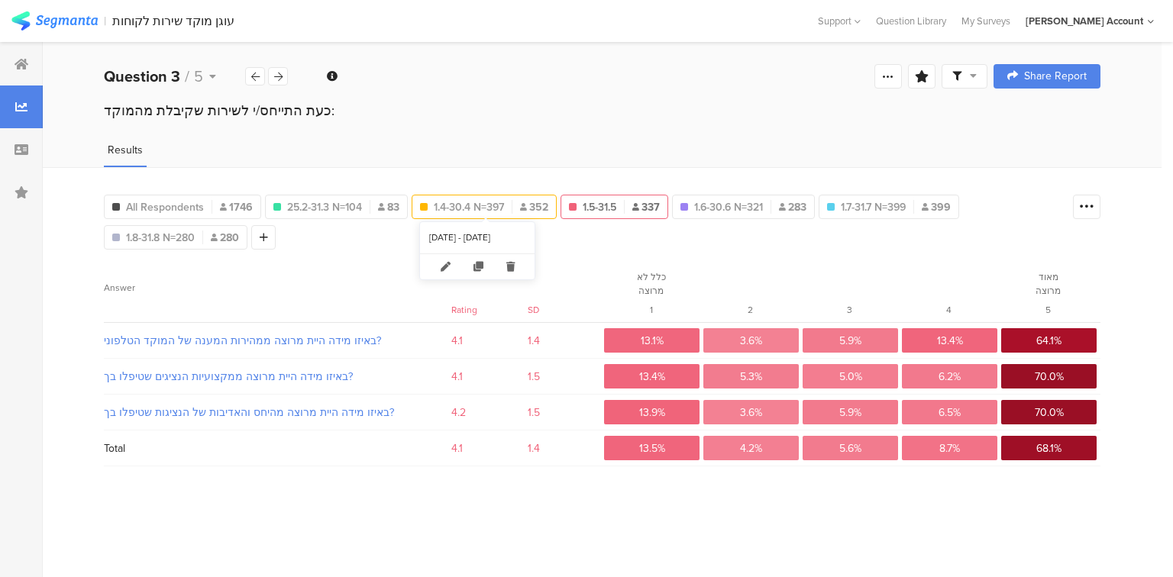
click at [468, 208] on span "1.4-30.4 N=397" at bounding box center [469, 207] width 70 height 16
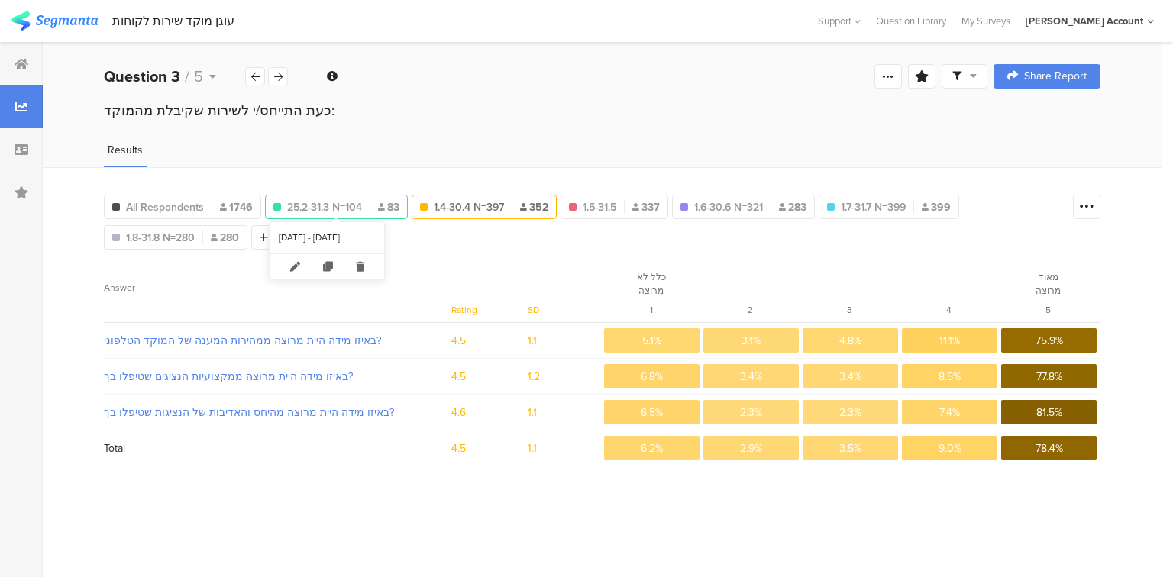
click at [322, 208] on span "25.2-31.3 N=104" at bounding box center [324, 207] width 75 height 16
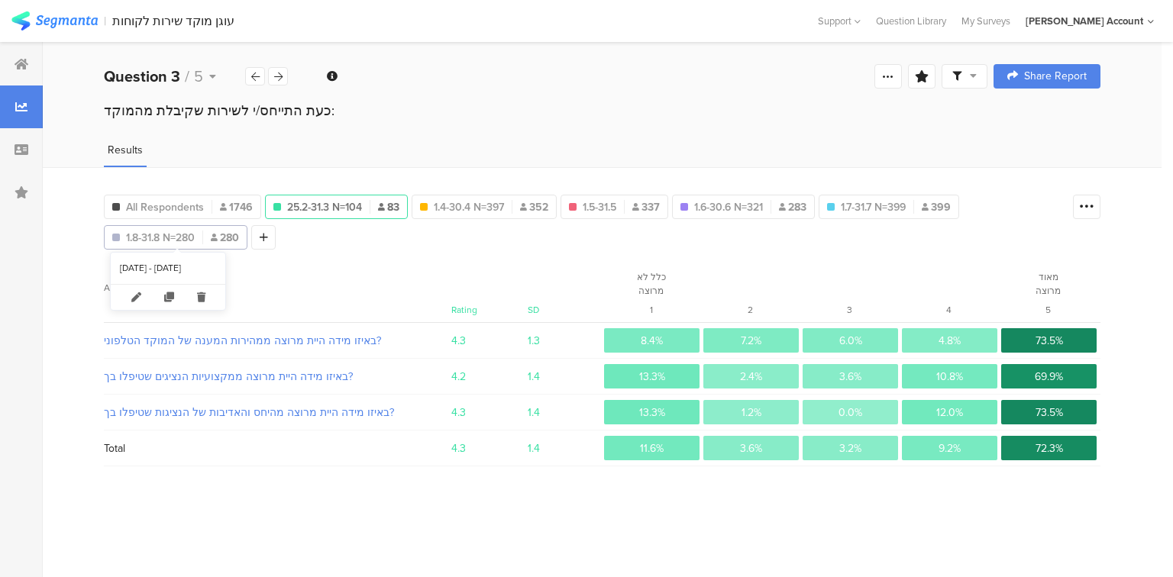
click at [188, 237] on span "1.8-31.8 N=280" at bounding box center [160, 238] width 69 height 16
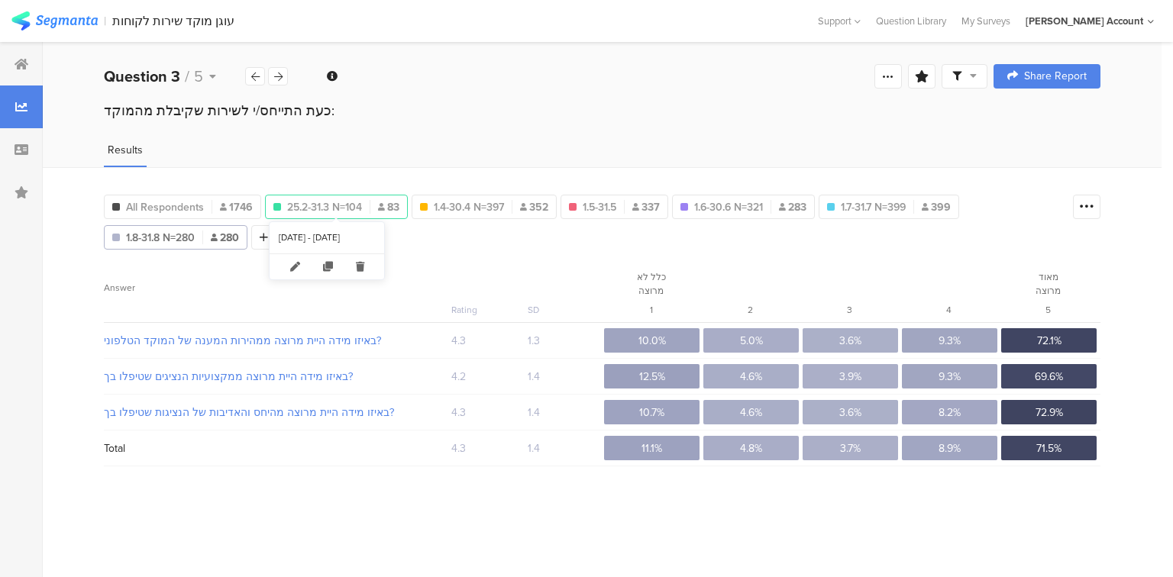
click at [321, 199] on span "25.2-31.3 N=104" at bounding box center [324, 207] width 75 height 16
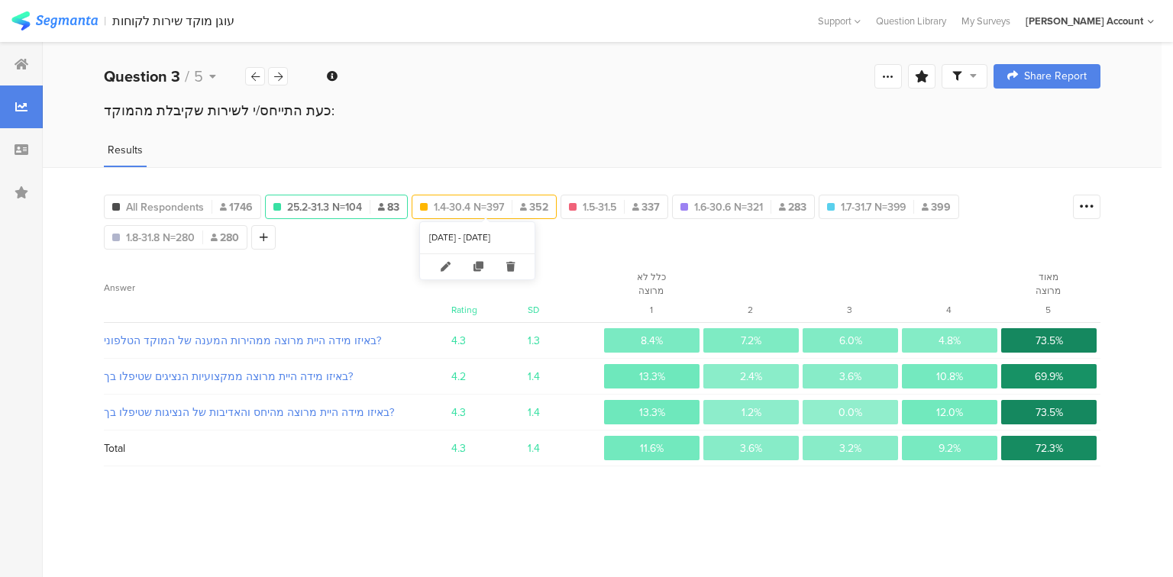
click at [476, 199] on span "1.4-30.4 N=397" at bounding box center [469, 207] width 70 height 16
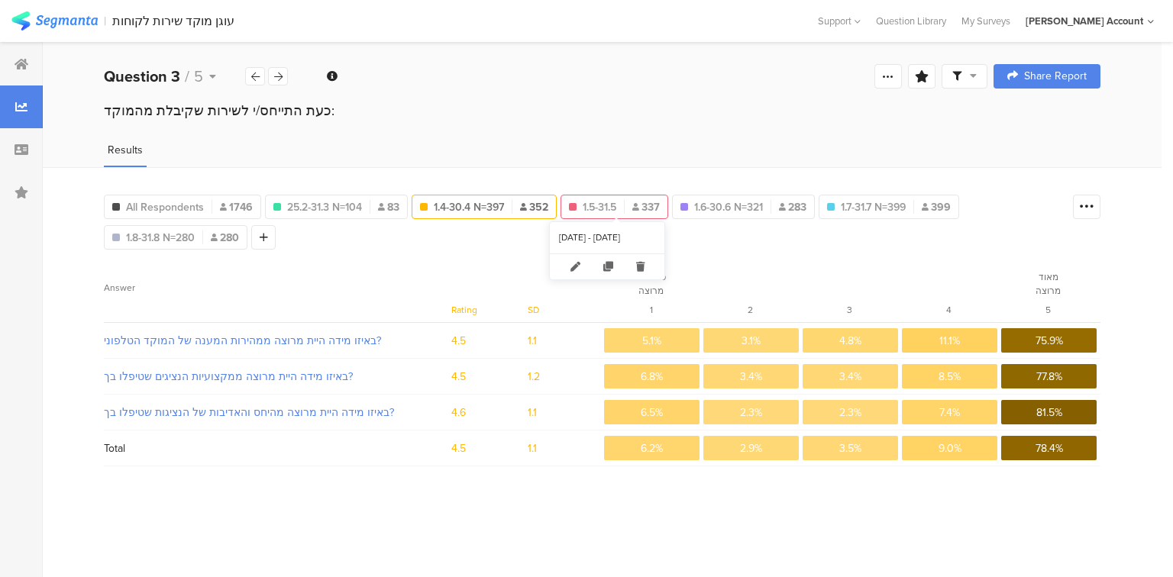
click at [615, 205] on span "1.5-31.5" at bounding box center [600, 207] width 34 height 16
type input "1.5-31.5"
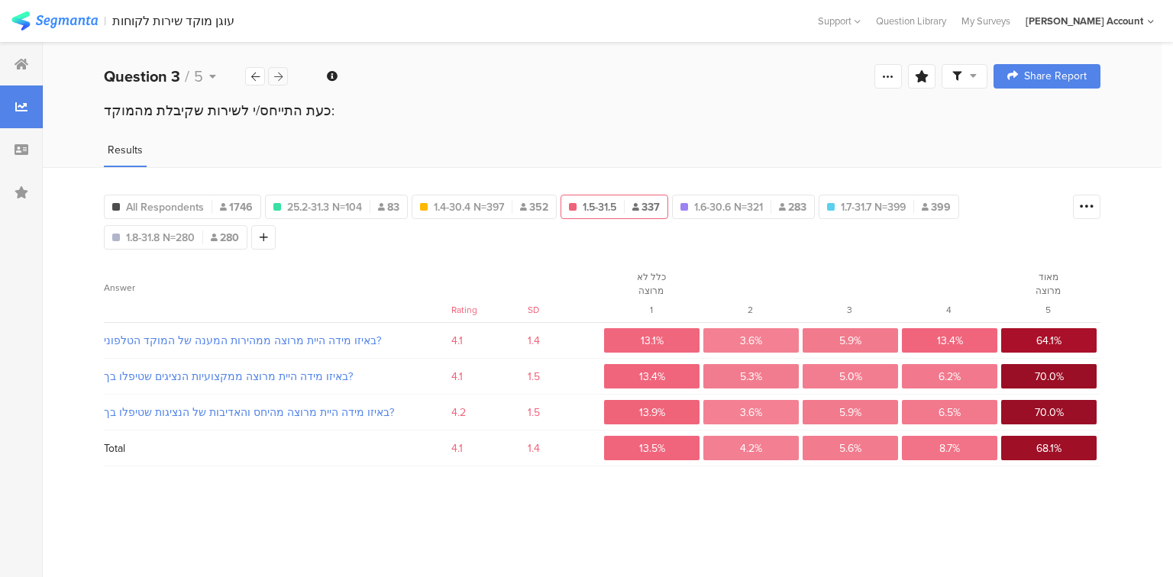
click at [280, 78] on icon at bounding box center [278, 77] width 8 height 10
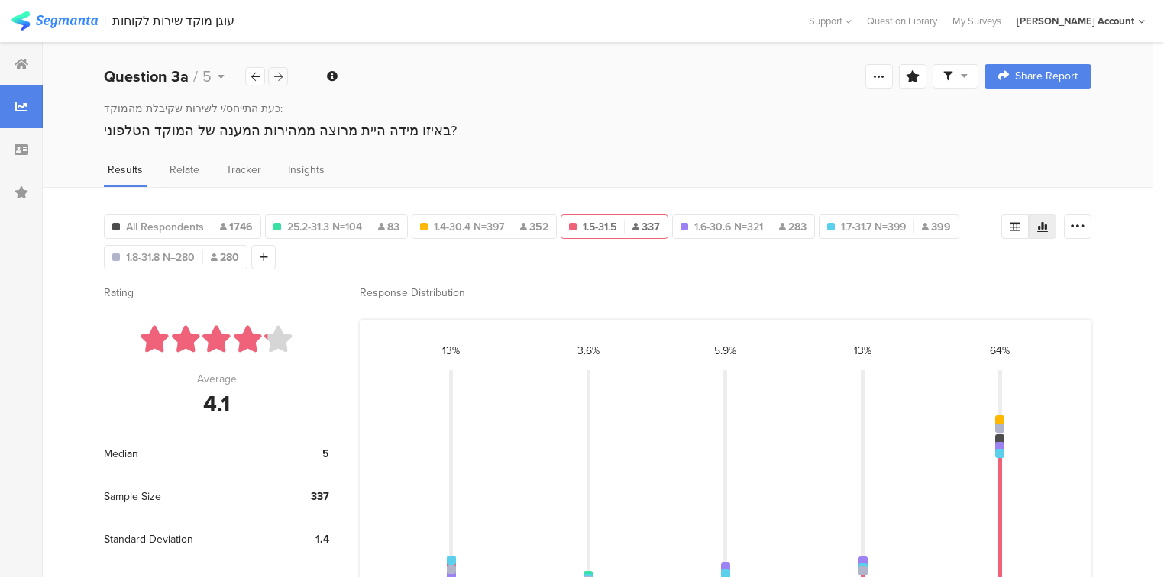
click at [280, 78] on icon at bounding box center [278, 77] width 8 height 10
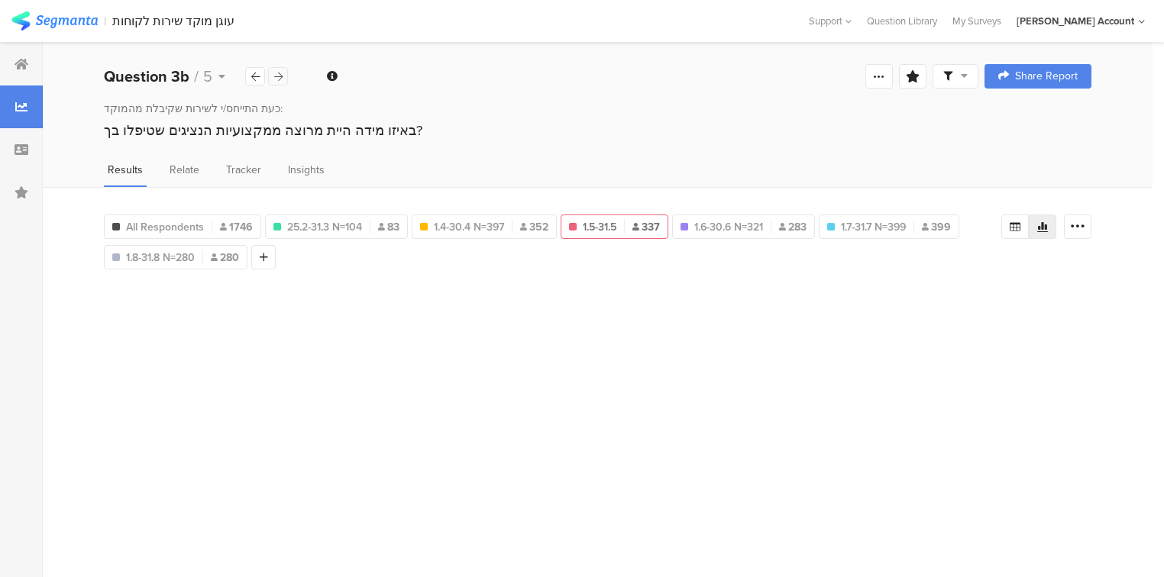
click at [280, 78] on icon at bounding box center [278, 77] width 8 height 10
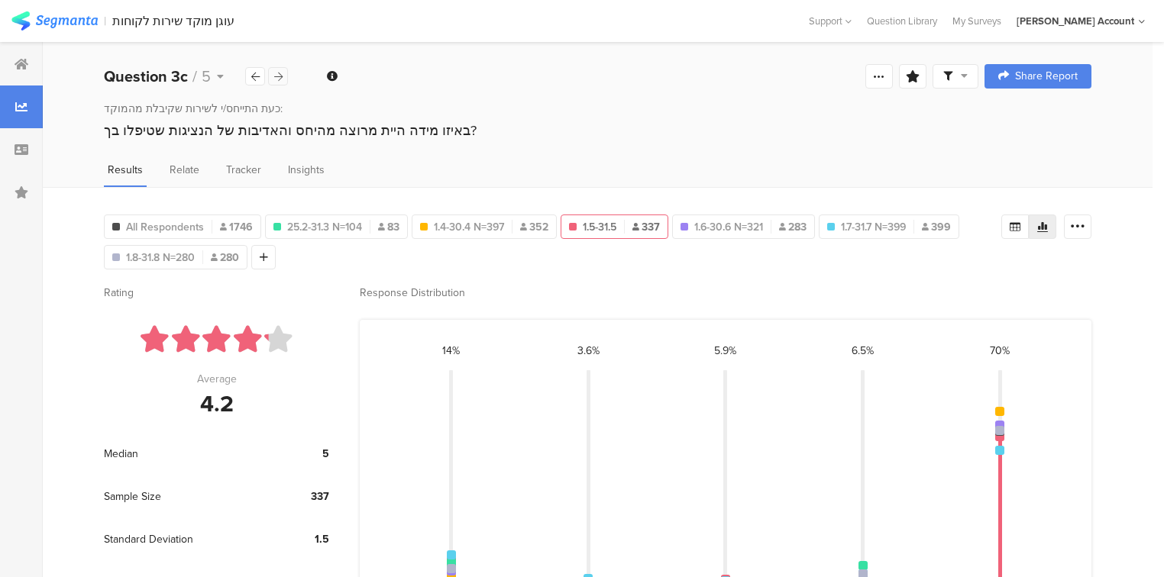
click at [280, 78] on icon at bounding box center [278, 77] width 8 height 10
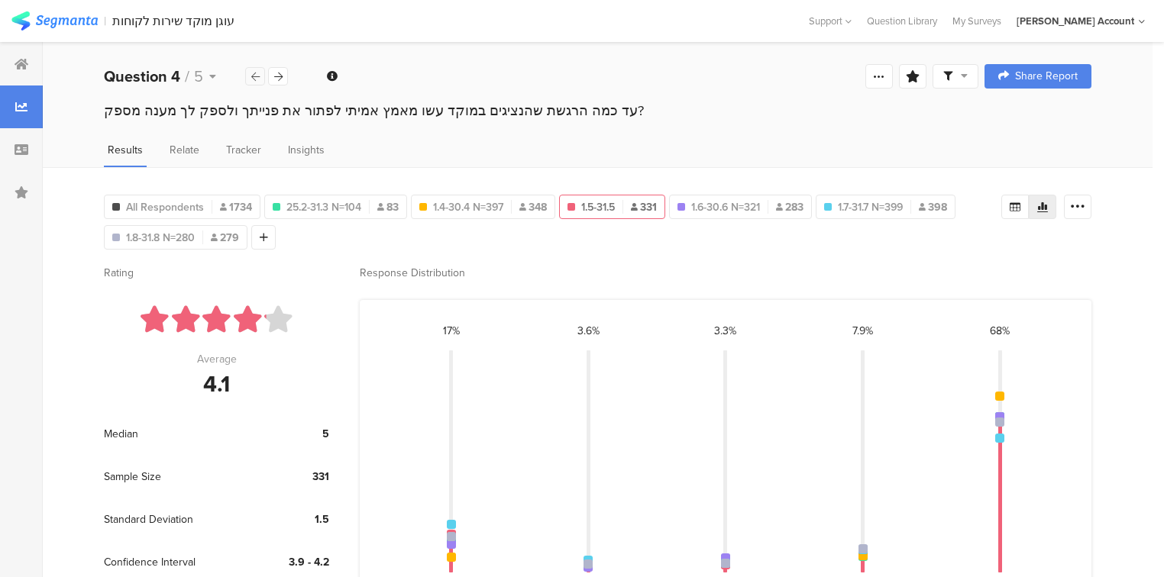
click at [254, 76] on icon at bounding box center [255, 77] width 8 height 10
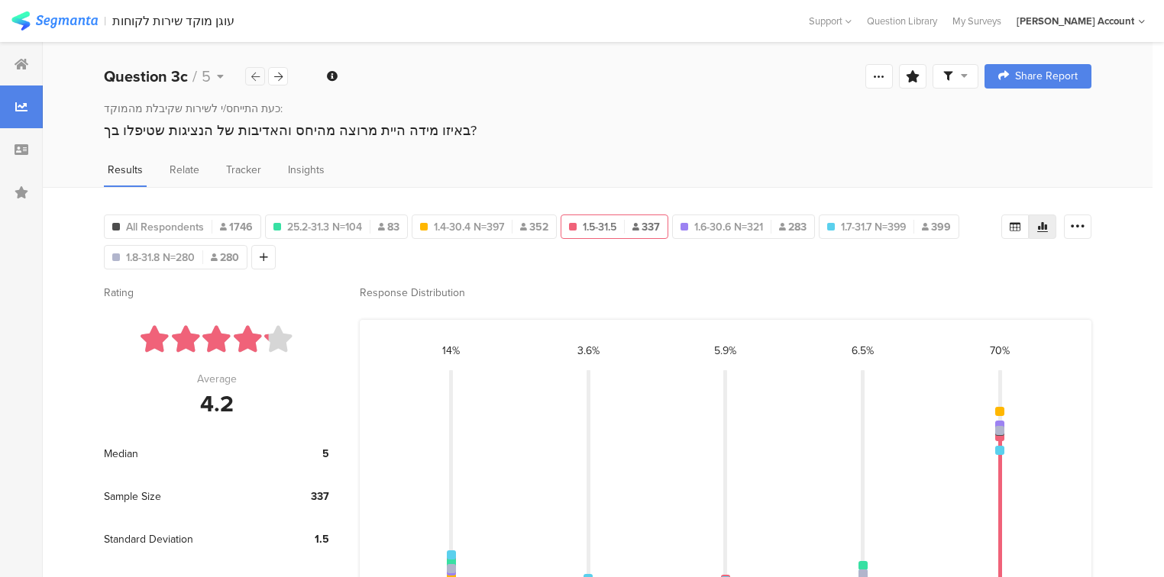
click at [254, 76] on icon at bounding box center [255, 77] width 8 height 10
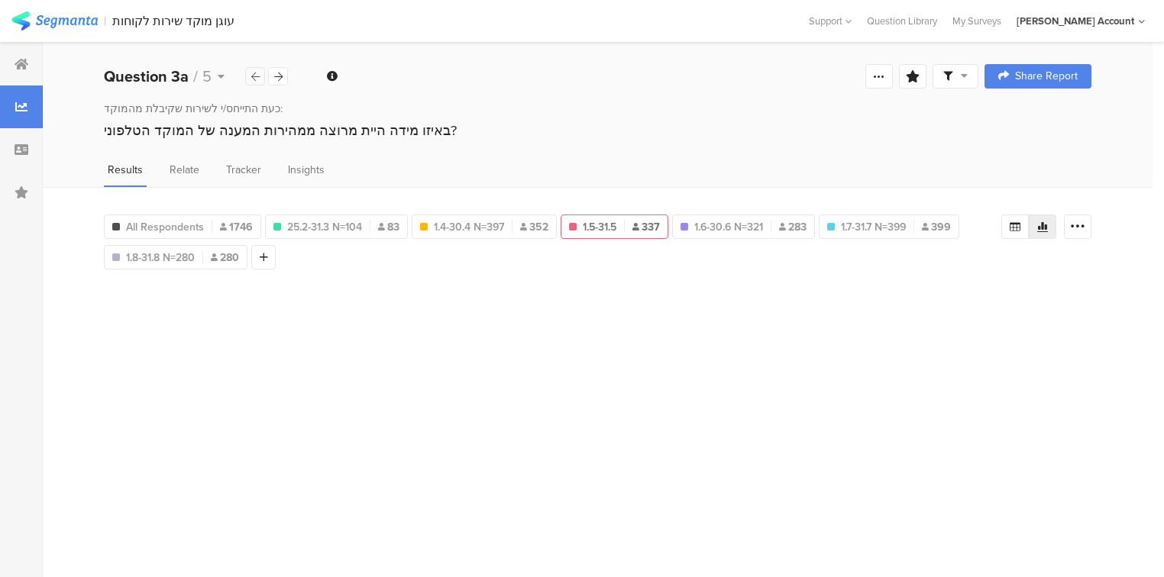
click at [254, 76] on icon at bounding box center [255, 77] width 8 height 10
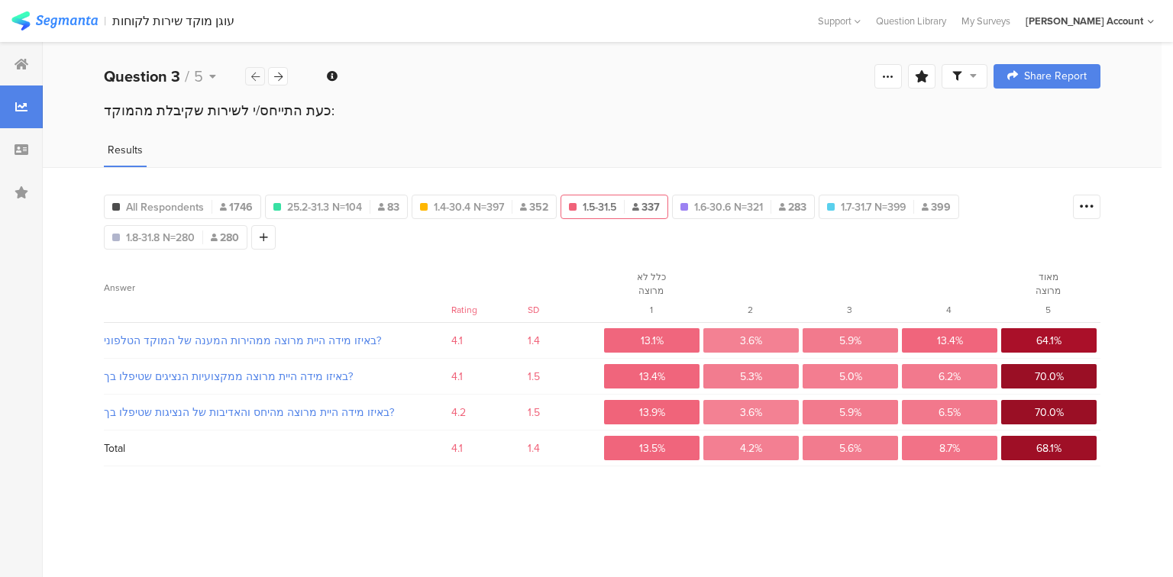
click at [254, 76] on icon at bounding box center [255, 77] width 8 height 10
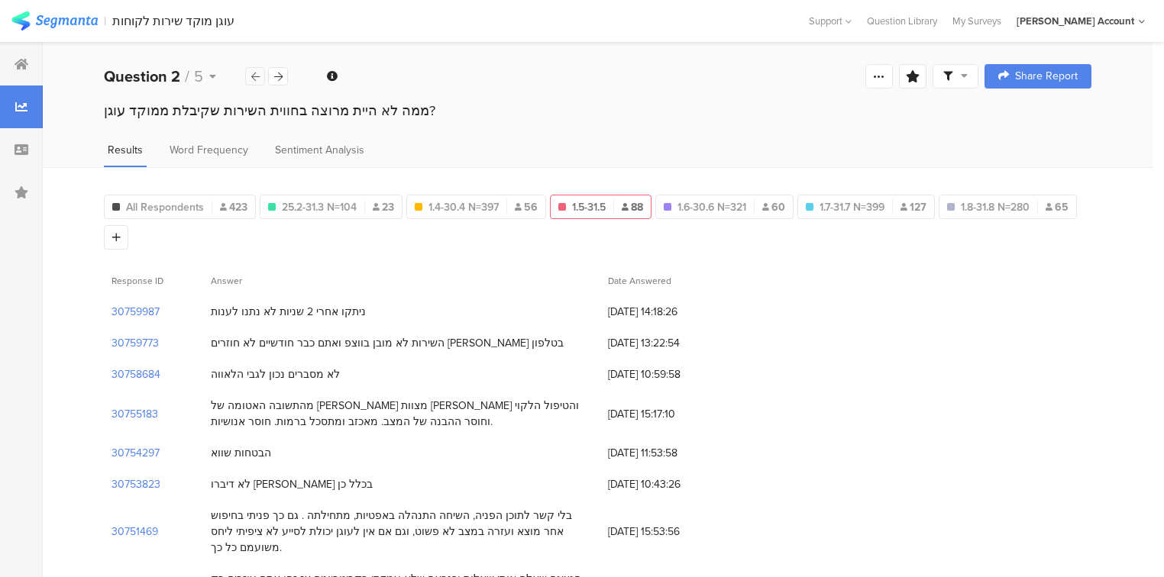
click at [254, 76] on icon at bounding box center [255, 77] width 8 height 10
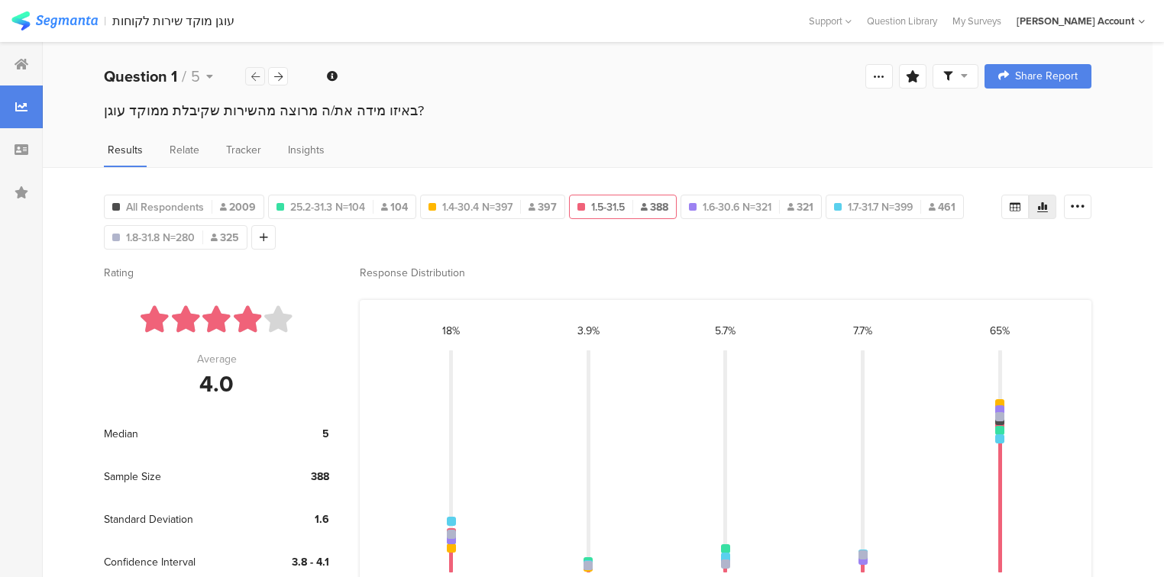
click at [254, 76] on icon at bounding box center [255, 77] width 8 height 10
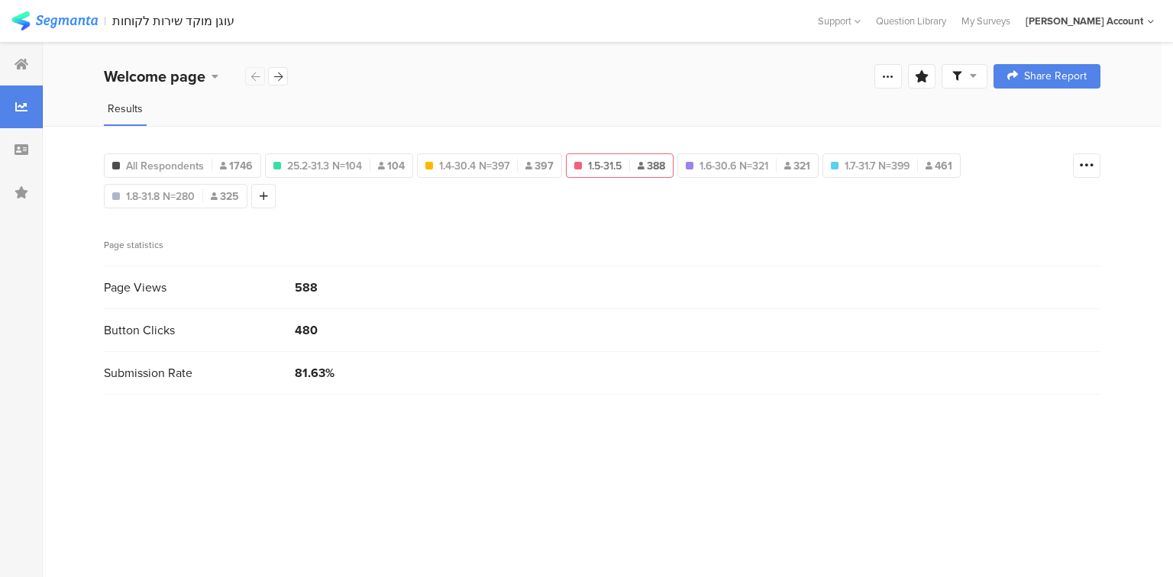
click at [254, 76] on div "Welcome page" at bounding box center [196, 76] width 185 height 23
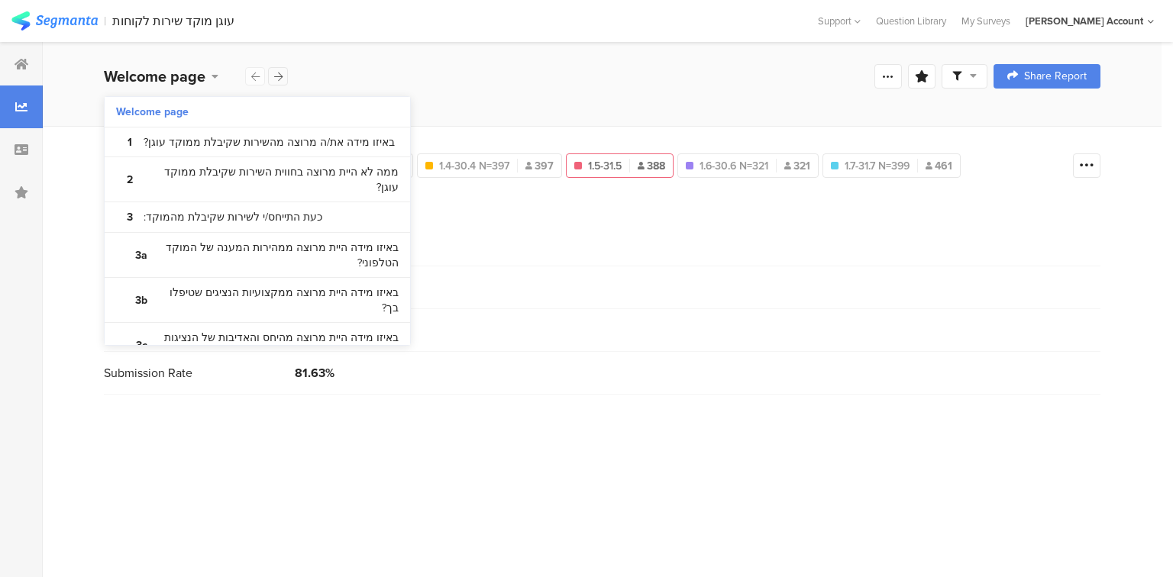
click at [277, 77] on icon at bounding box center [278, 77] width 8 height 10
